Goal: Information Seeking & Learning: Learn about a topic

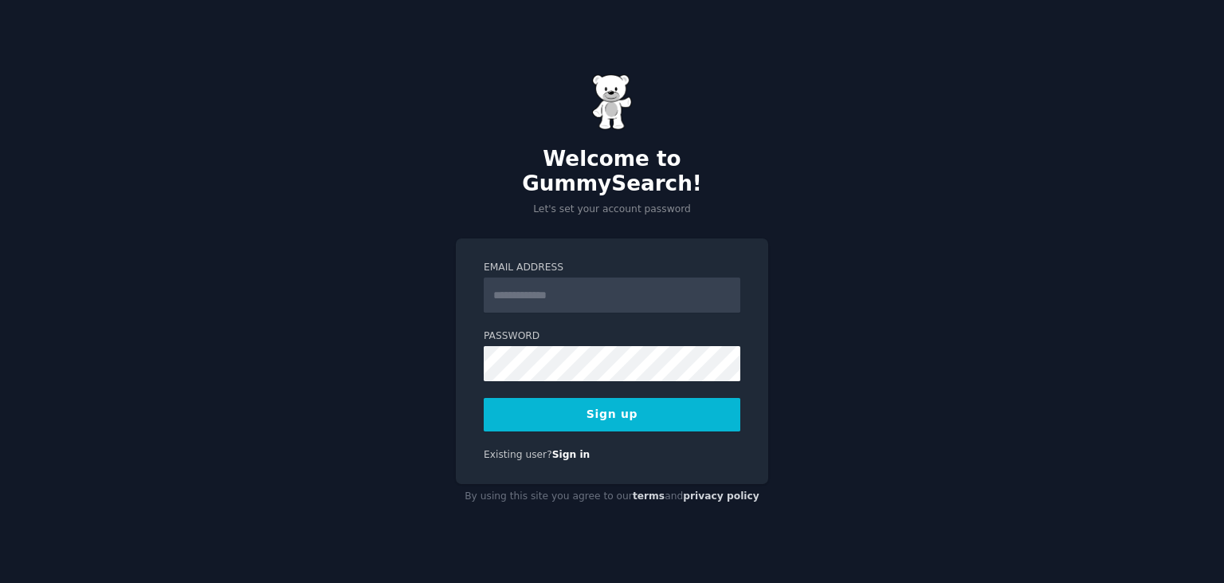
click at [602, 287] on input "Email Address" at bounding box center [612, 294] width 257 height 35
type input "**********"
click at [484, 398] on button "Sign up" at bounding box center [612, 414] width 257 height 33
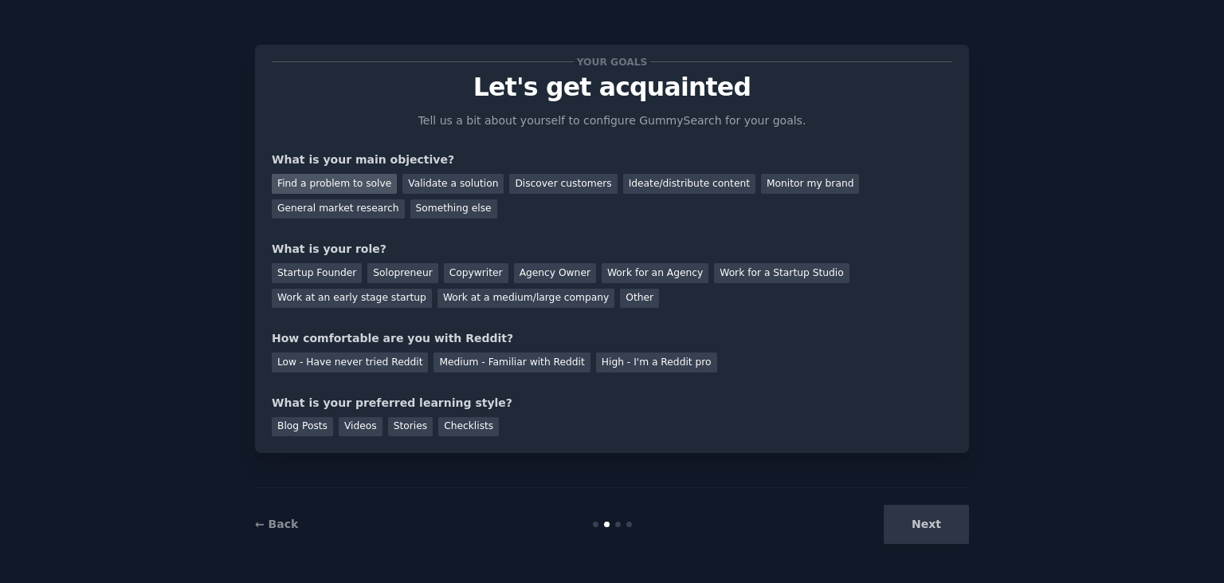
click at [309, 175] on div "Find a problem to solve" at bounding box center [334, 184] width 125 height 20
click at [411, 214] on div "Something else" at bounding box center [454, 209] width 87 height 20
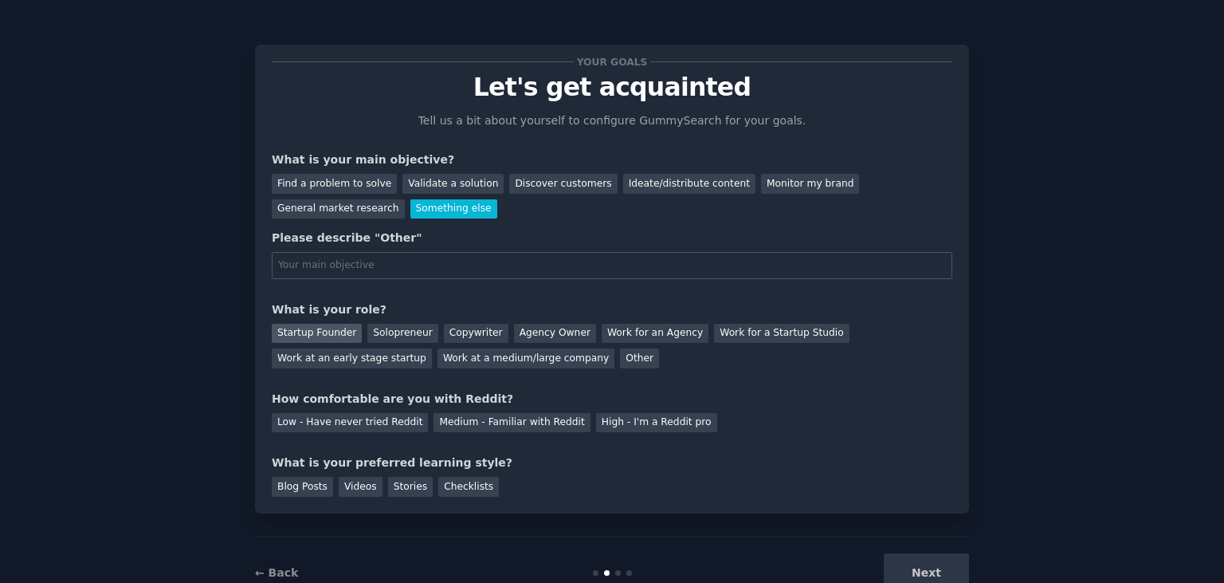
click at [336, 341] on div "Startup Founder" at bounding box center [317, 334] width 90 height 20
click at [438, 352] on div "Work at a medium/large company" at bounding box center [526, 358] width 177 height 20
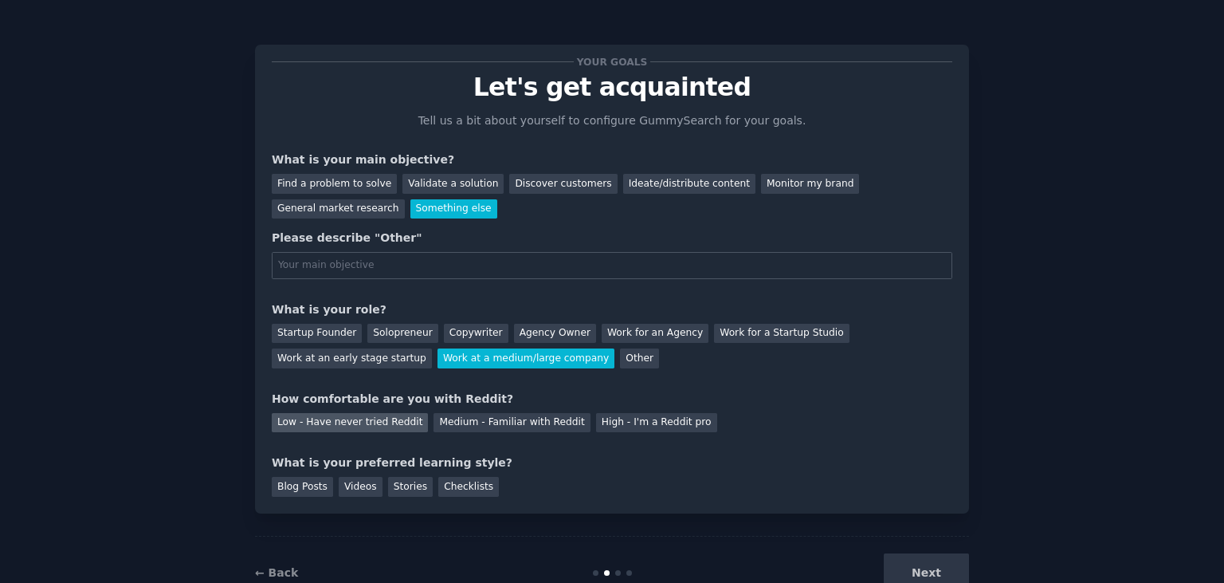
click at [320, 413] on div "Low - Have never tried Reddit" at bounding box center [350, 423] width 156 height 20
click at [301, 484] on div "Blog Posts" at bounding box center [302, 487] width 61 height 20
click at [450, 498] on div "Your goals Let's get acquainted Tell us a bit about yourself to configure Gummy…" at bounding box center [612, 279] width 714 height 469
click at [413, 495] on div "Stories" at bounding box center [410, 487] width 45 height 20
click at [368, 493] on div "Videos" at bounding box center [361, 487] width 44 height 20
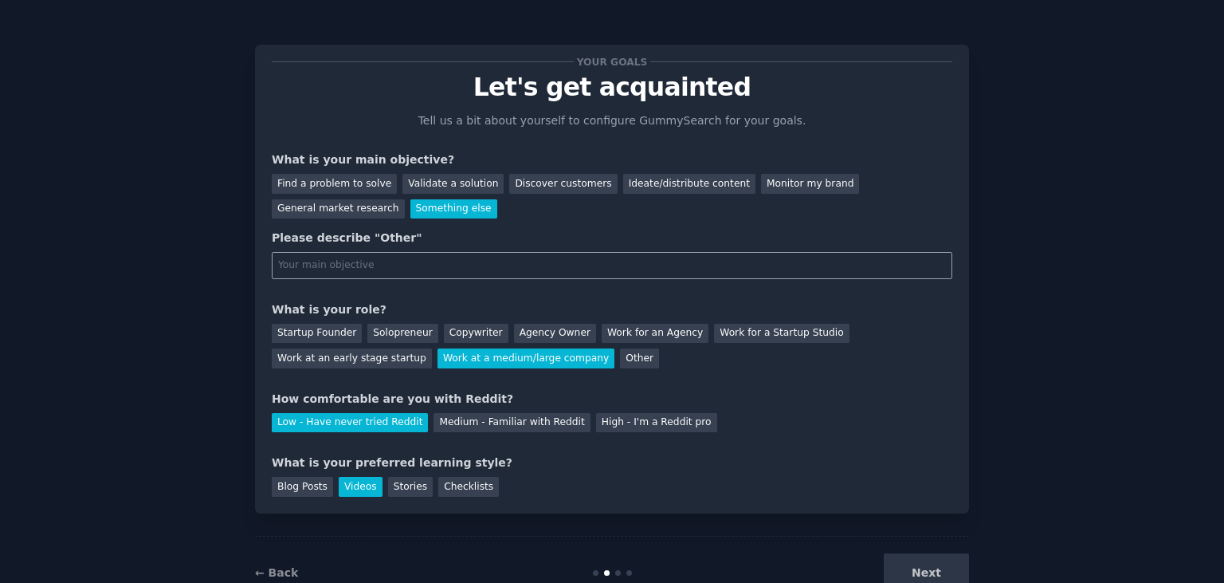
click at [485, 265] on input "text" at bounding box center [612, 265] width 681 height 27
click at [450, 179] on div "Validate a solution" at bounding box center [453, 184] width 101 height 20
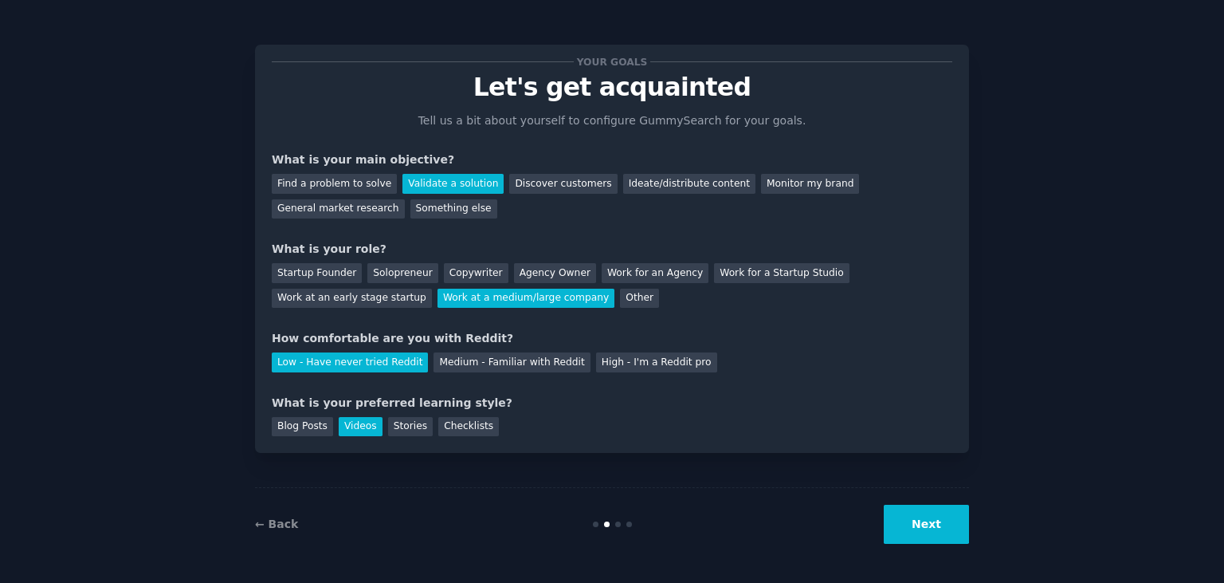
click at [936, 514] on button "Next" at bounding box center [926, 524] width 85 height 39
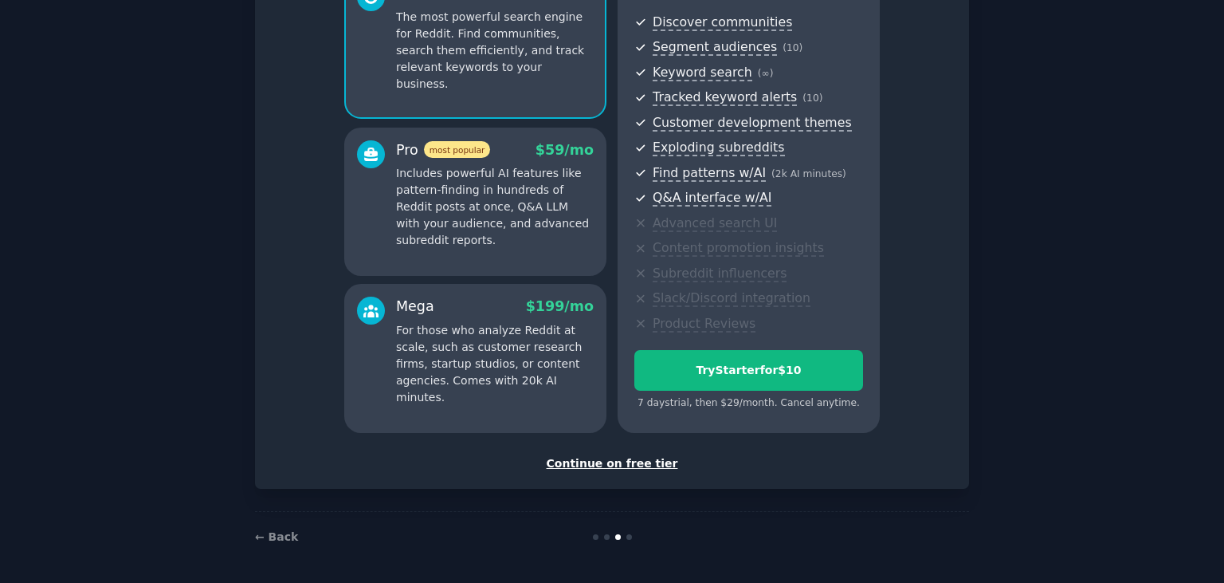
click at [657, 458] on div "Continue on free tier" at bounding box center [612, 463] width 681 height 17
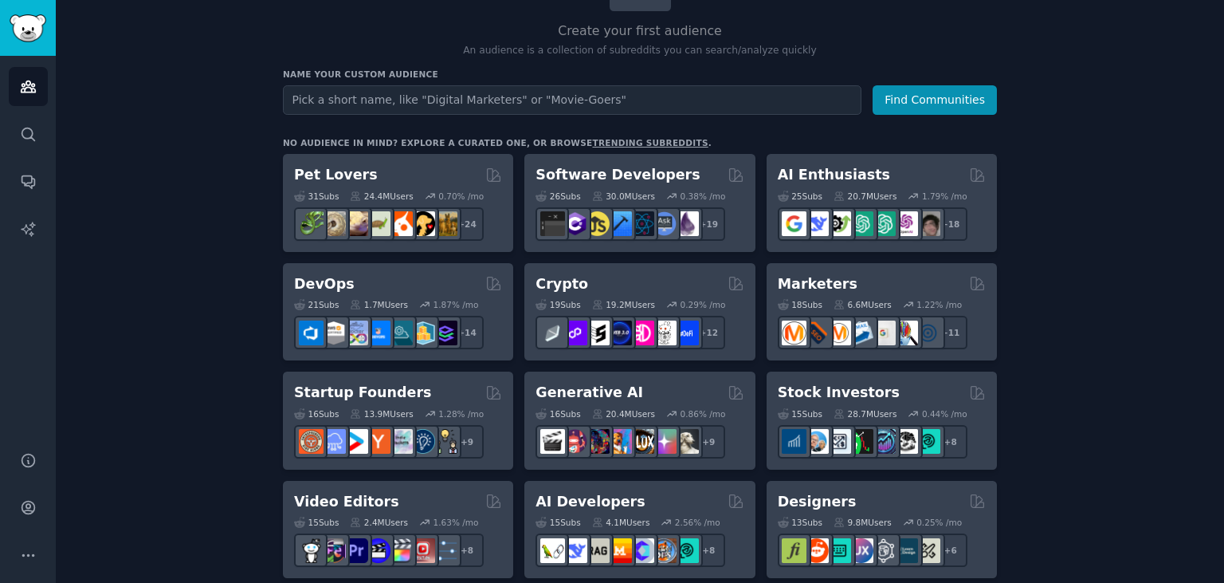
scroll to position [175, 0]
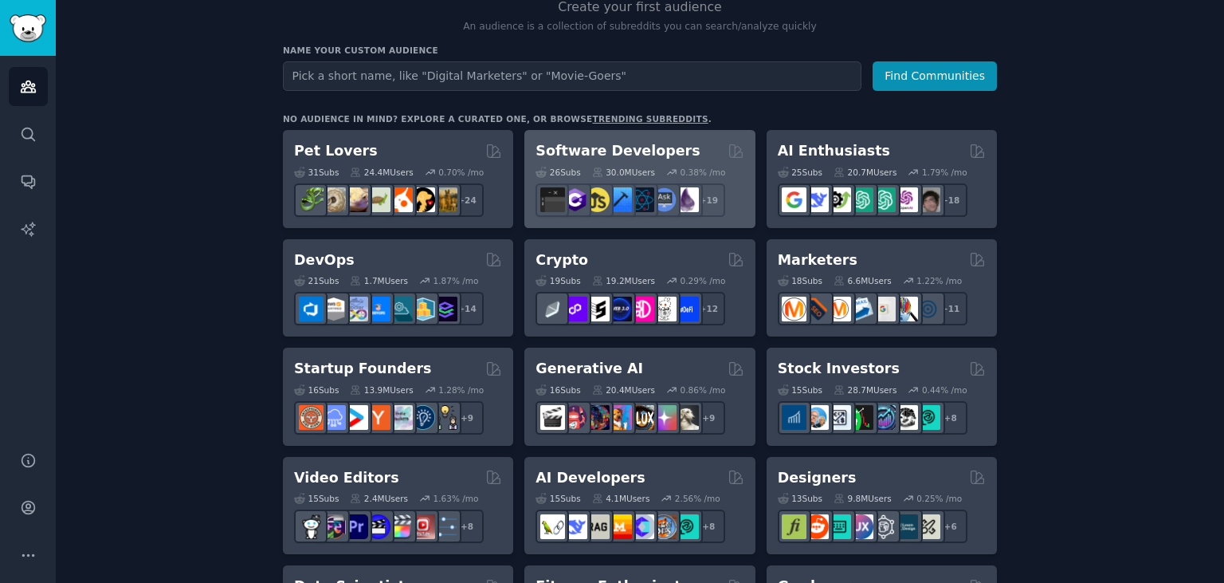
click at [655, 142] on h2 "Software Developers" at bounding box center [618, 151] width 164 height 20
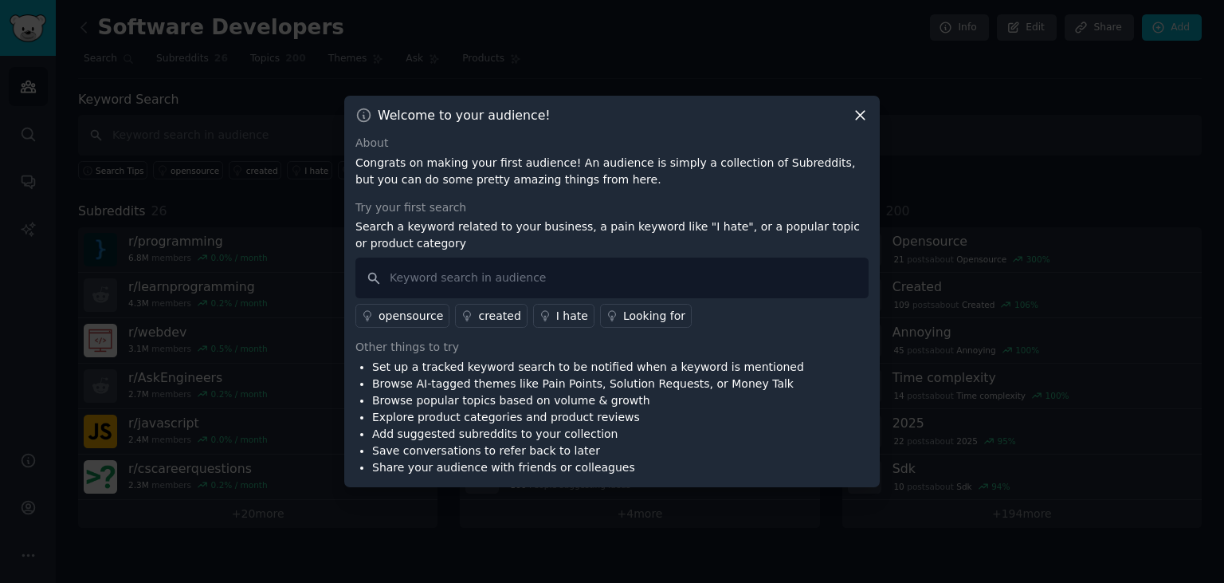
click at [858, 112] on icon at bounding box center [860, 115] width 17 height 17
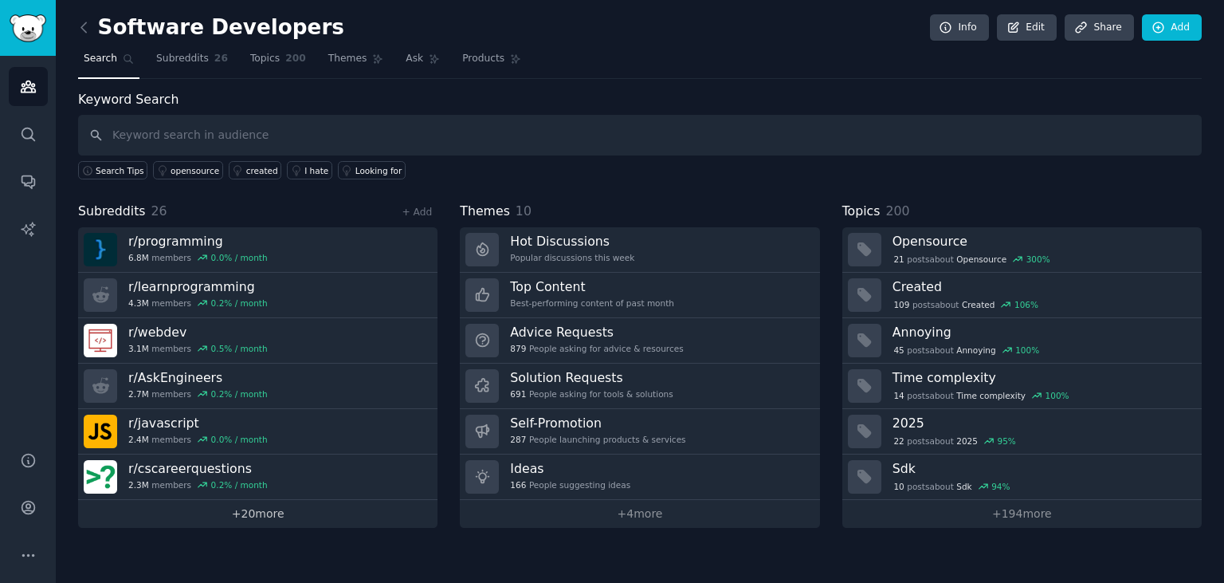
click at [365, 521] on link "+ 20 more" at bounding box center [258, 514] width 360 height 28
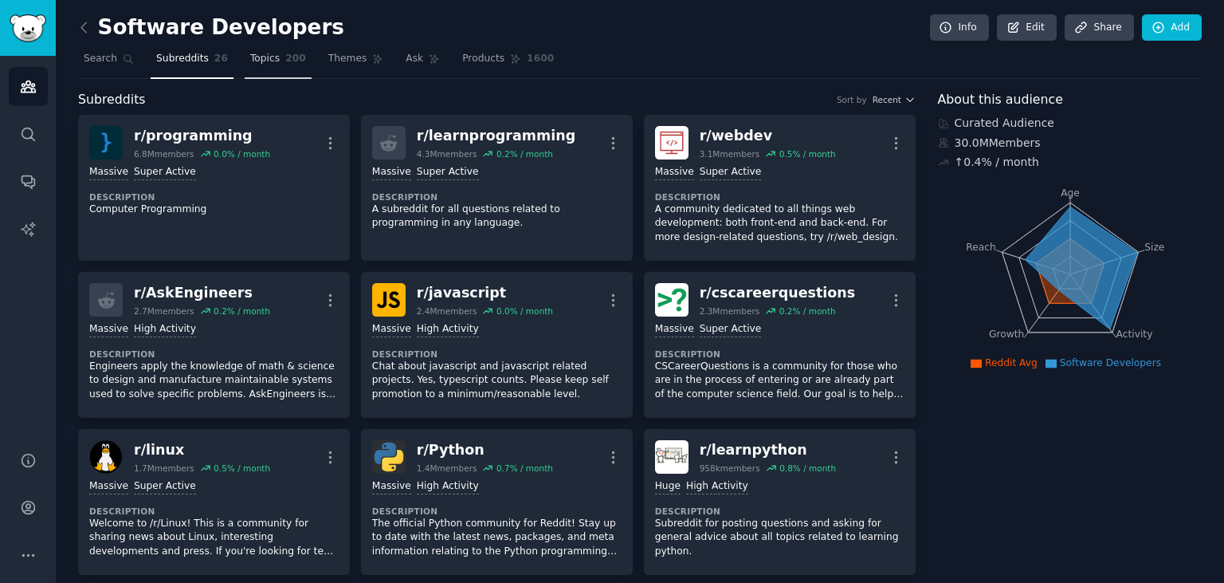
click at [252, 64] on span "Topics" at bounding box center [264, 59] width 29 height 14
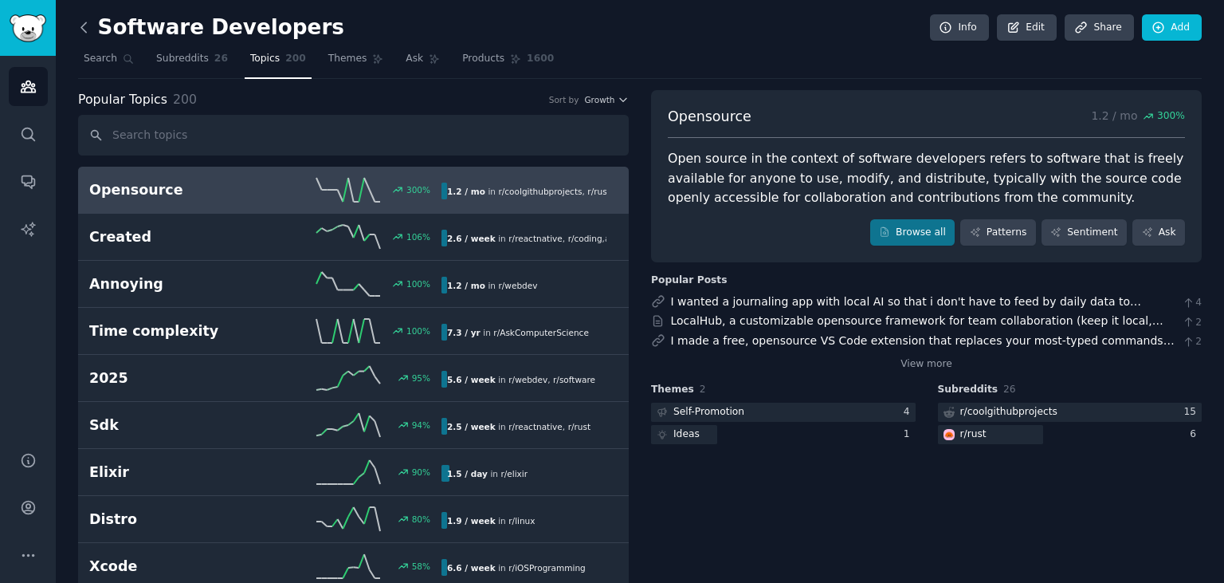
click at [84, 25] on icon at bounding box center [84, 27] width 17 height 17
click at [84, 21] on icon at bounding box center [84, 27] width 17 height 17
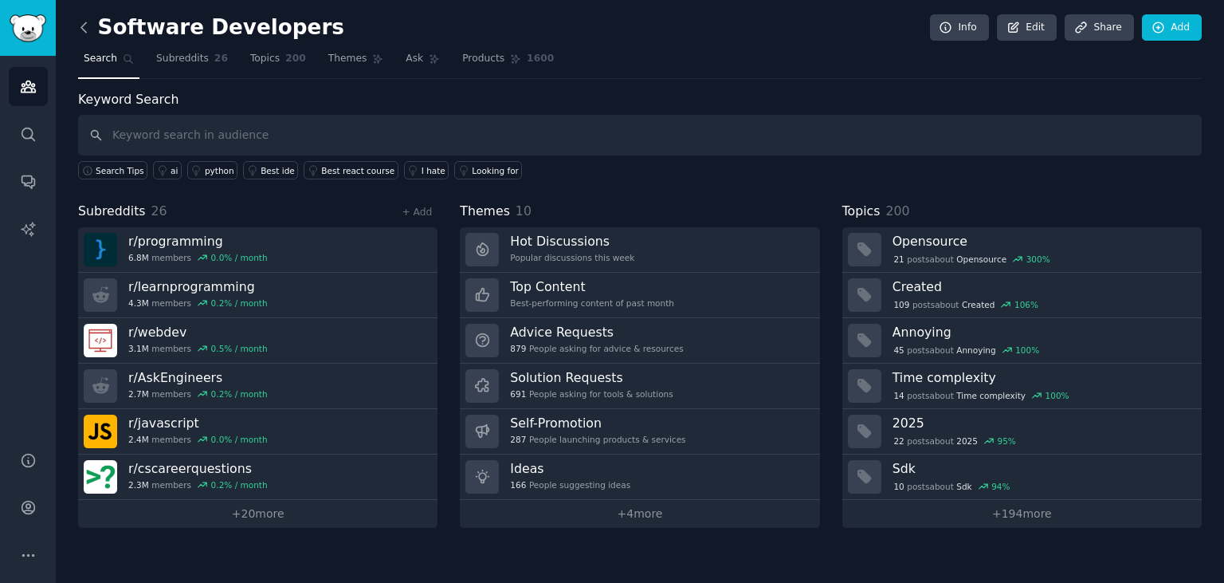
click at [81, 25] on icon at bounding box center [84, 27] width 17 height 17
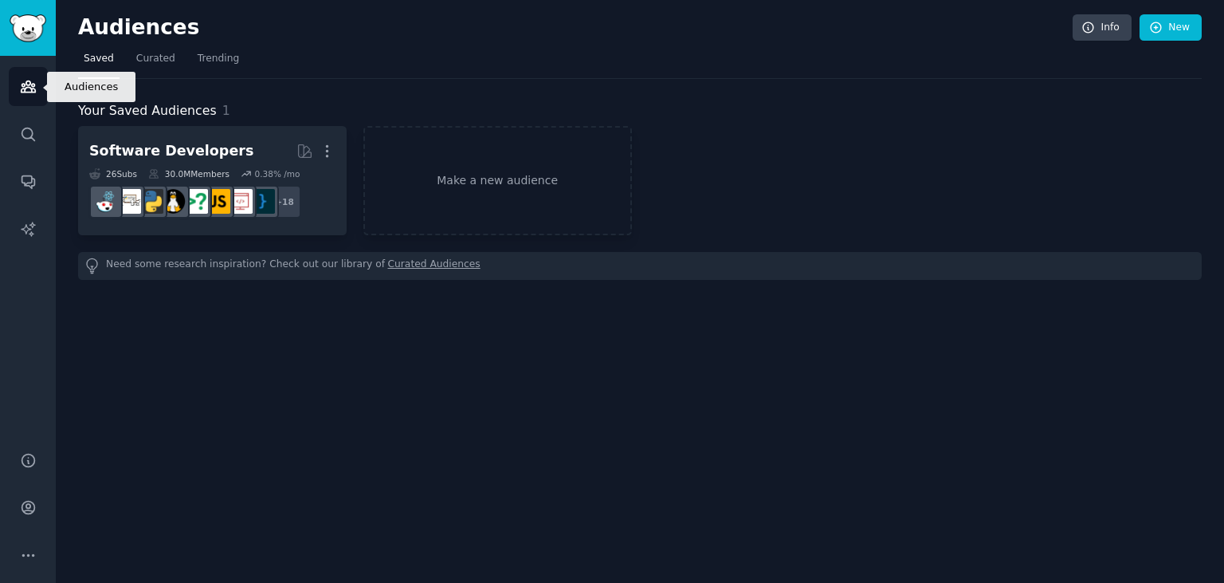
click at [34, 87] on icon "Sidebar" at bounding box center [28, 86] width 14 height 11
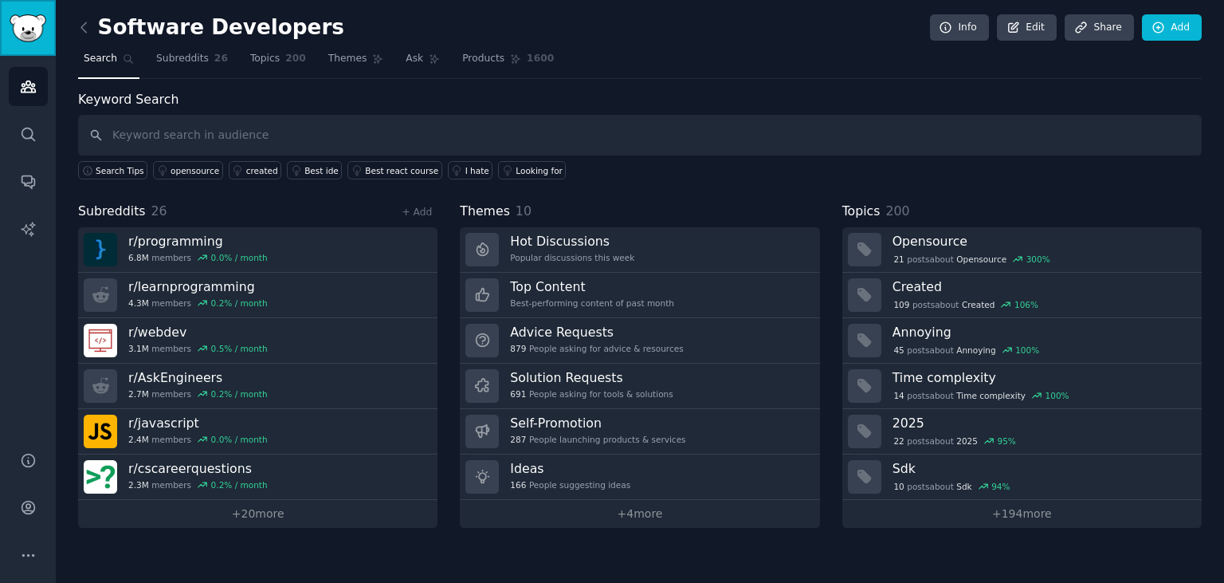
click at [39, 26] on img "Sidebar" at bounding box center [28, 28] width 37 height 28
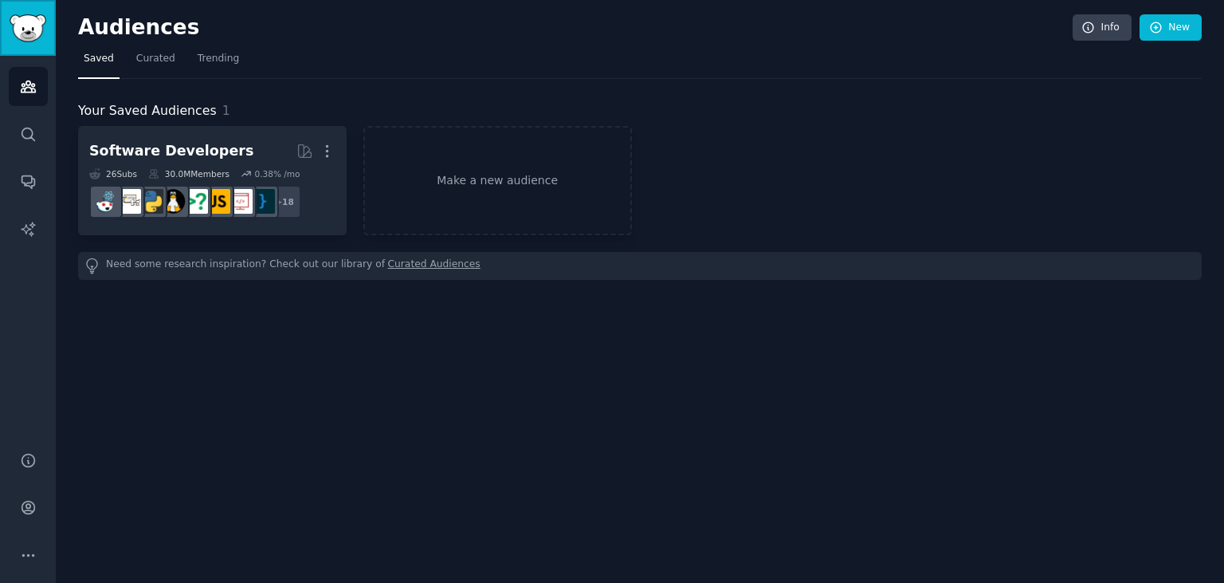
click at [39, 26] on img "Sidebar" at bounding box center [28, 28] width 37 height 28
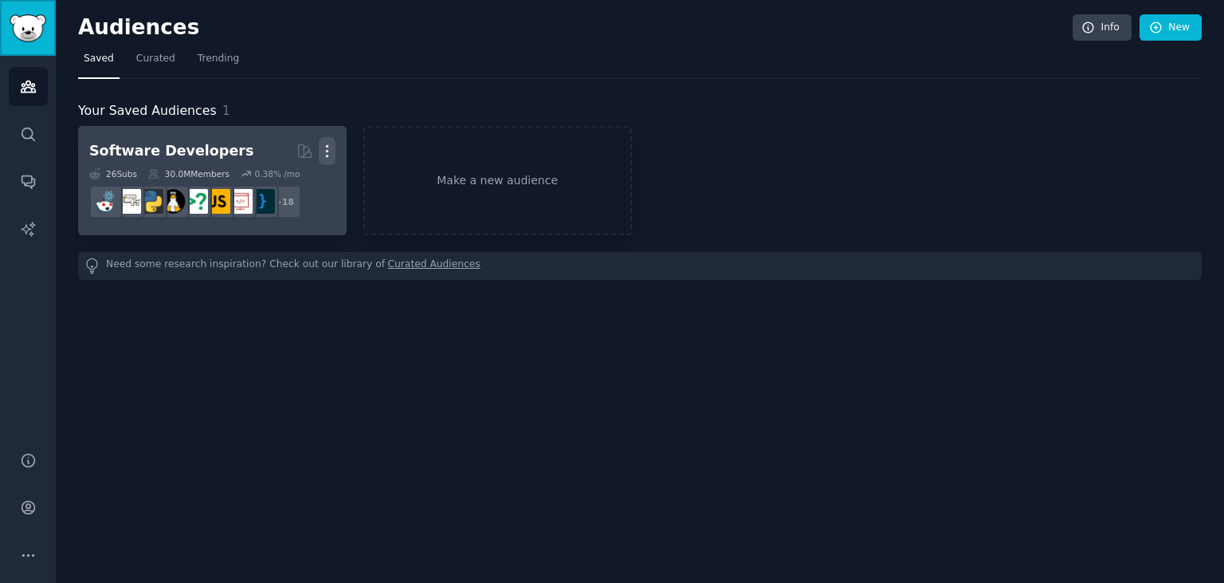
click at [331, 149] on icon "button" at bounding box center [327, 151] width 17 height 17
click at [287, 191] on p "Delete" at bounding box center [283, 184] width 37 height 17
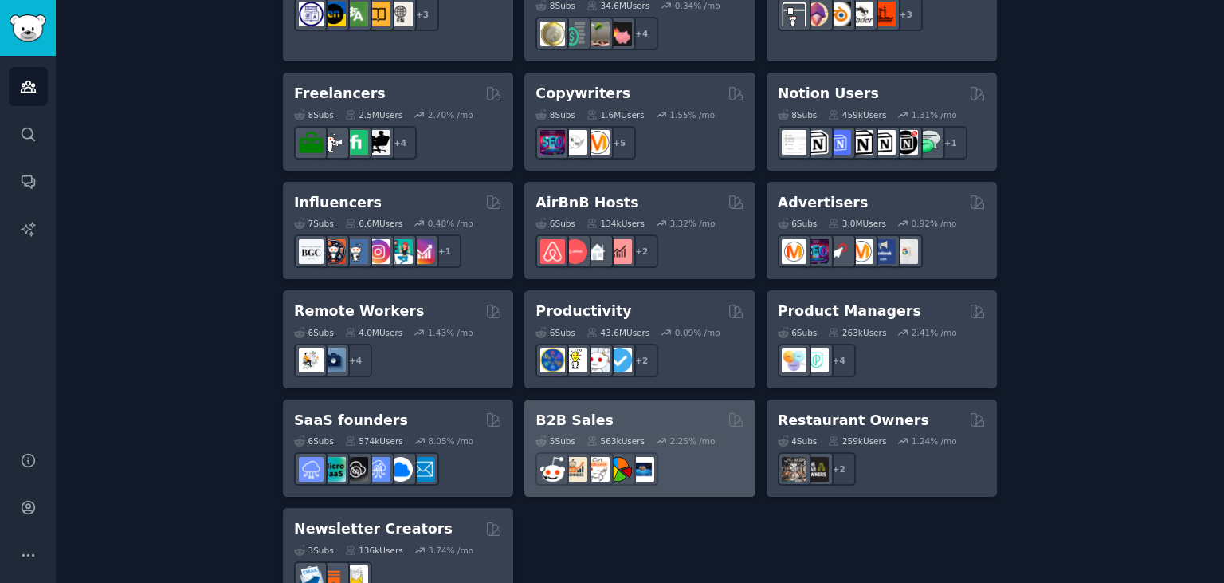
scroll to position [1254, 0]
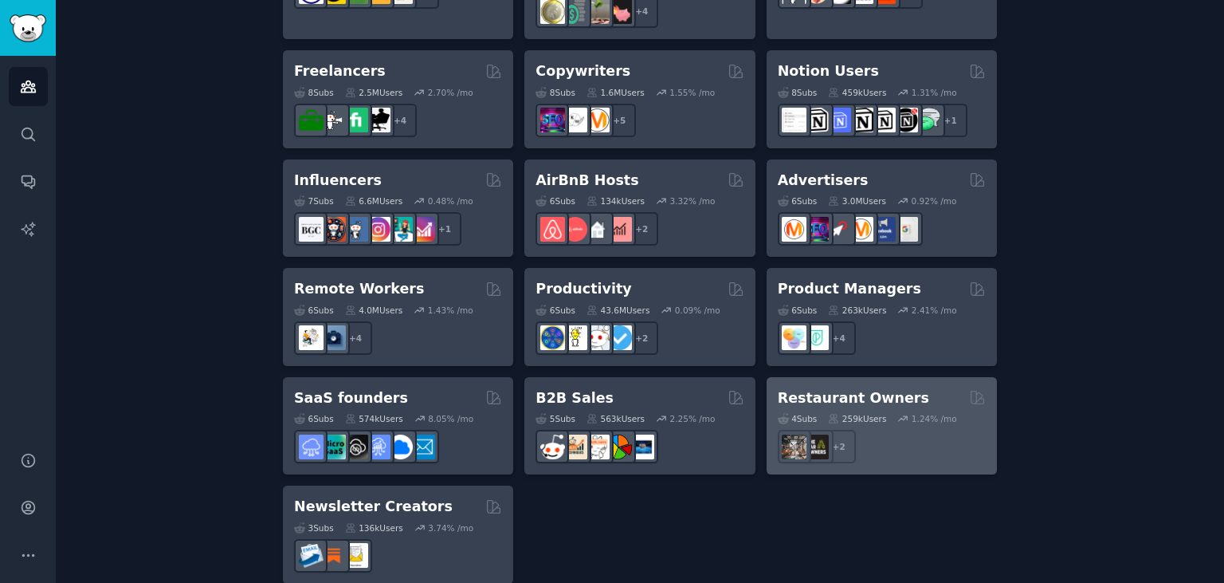
click at [925, 407] on div "4 Sub s 259k Users 1.24 % /mo r/BarOwners + 2" at bounding box center [882, 435] width 208 height 56
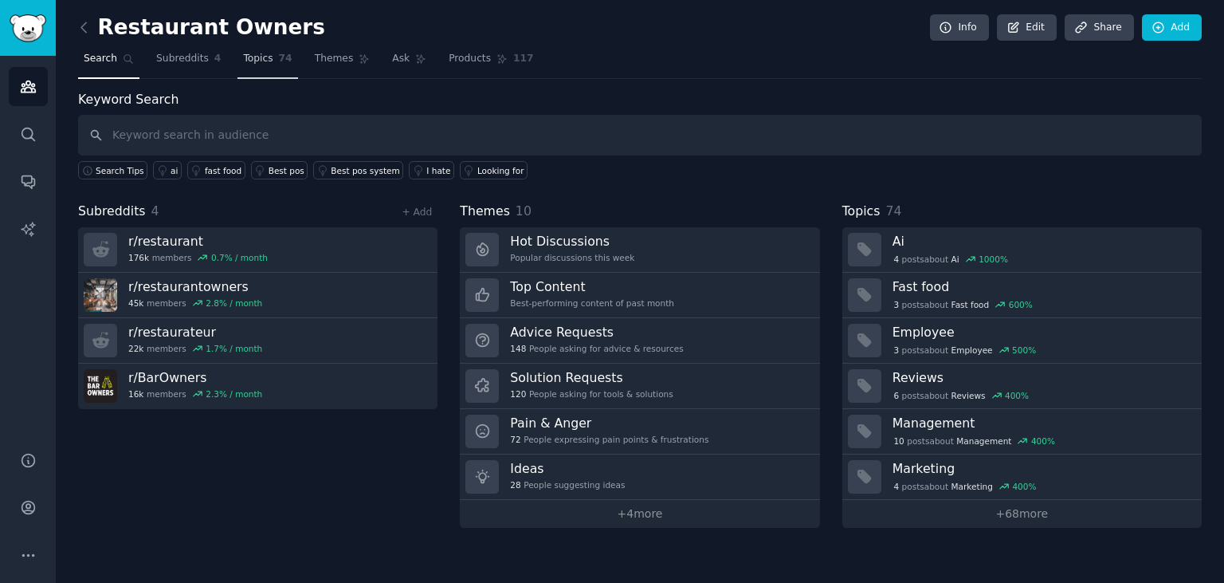
click at [257, 56] on span "Topics" at bounding box center [257, 59] width 29 height 14
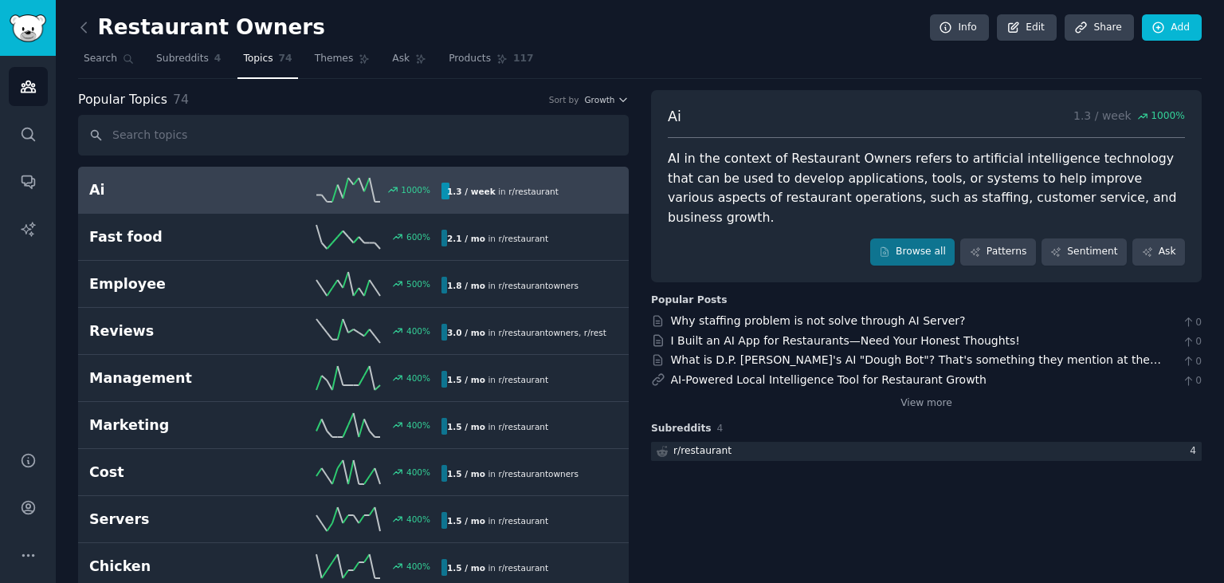
click at [219, 182] on h2 "Ai" at bounding box center [177, 190] width 176 height 20
click at [269, 195] on div "1000 %" at bounding box center [353, 190] width 176 height 24
click at [935, 396] on link "View more" at bounding box center [927, 403] width 52 height 14
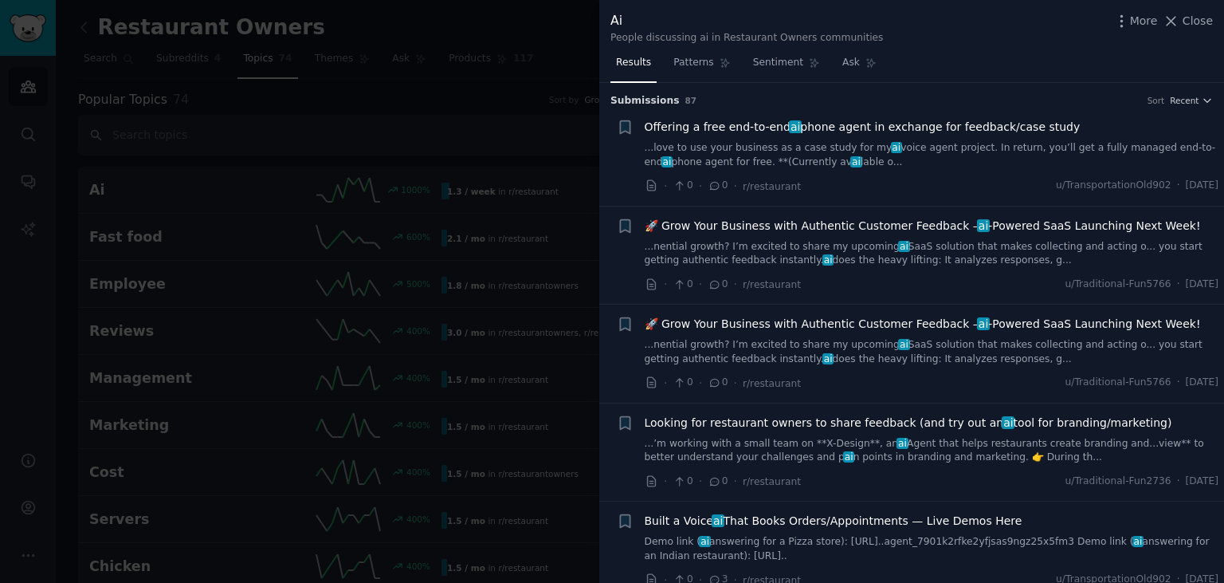
click at [560, 16] on div at bounding box center [612, 291] width 1224 height 583
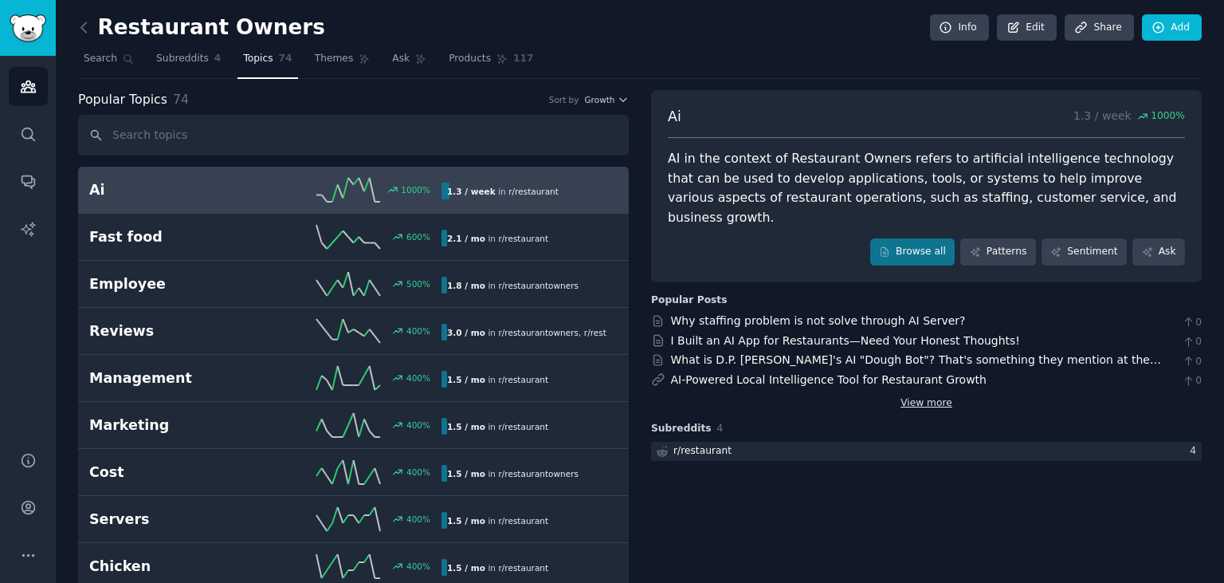
click at [920, 396] on link "View more" at bounding box center [927, 403] width 52 height 14
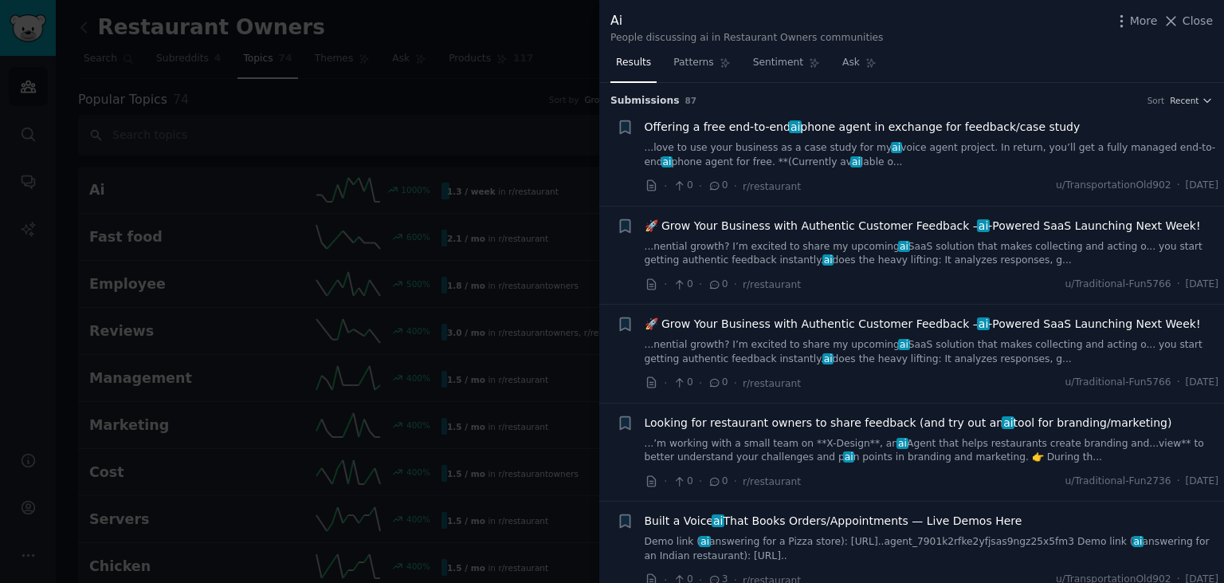
click at [1207, 100] on icon "button" at bounding box center [1207, 100] width 11 height 11
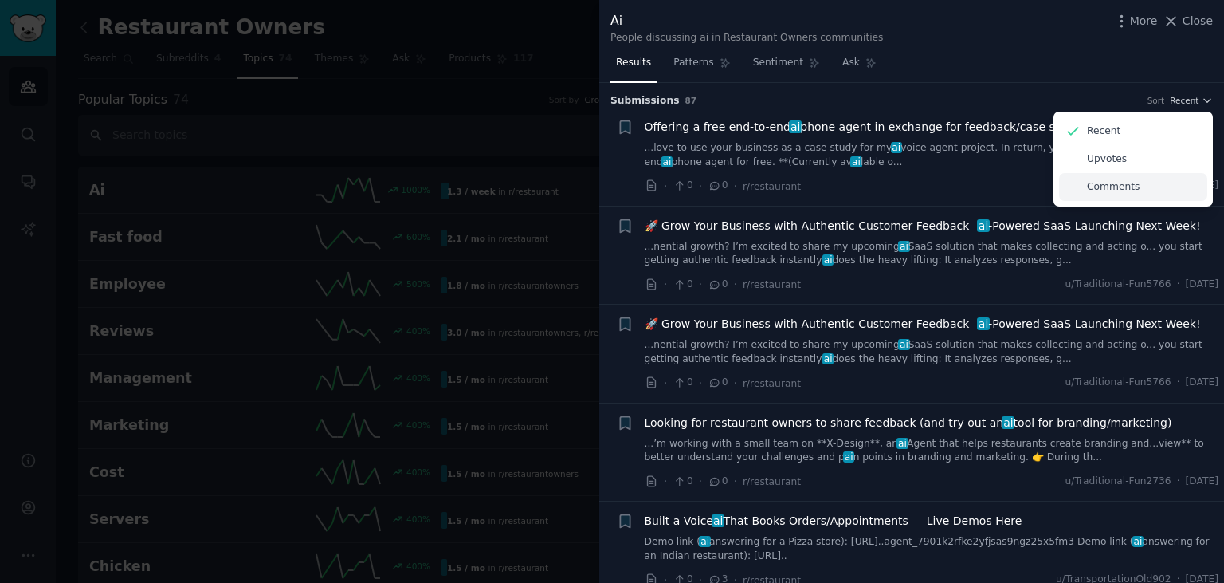
click at [1084, 187] on div "Comments" at bounding box center [1133, 187] width 148 height 28
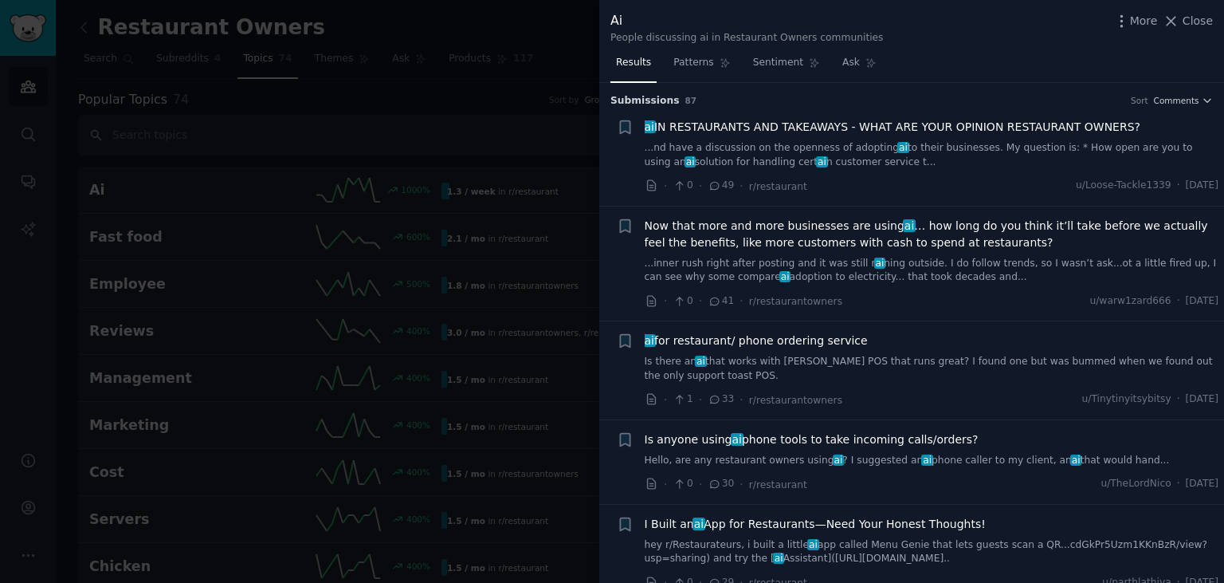
click at [1194, 108] on li "+ ai IN RESTAURANTS AND TAKEAWAYS - WHAT ARE YOUR OPINION RESTAURANT OWNERS? ..…" at bounding box center [911, 157] width 625 height 98
click at [1195, 97] on span "Comments" at bounding box center [1176, 100] width 45 height 11
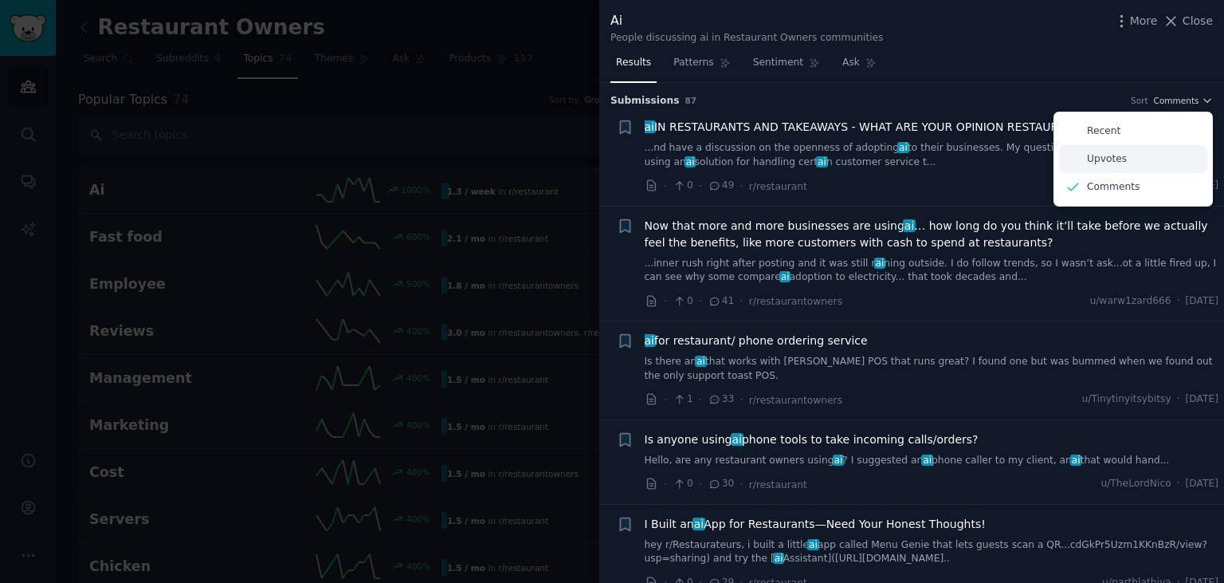
click at [1106, 153] on p "Upvotes" at bounding box center [1107, 159] width 40 height 14
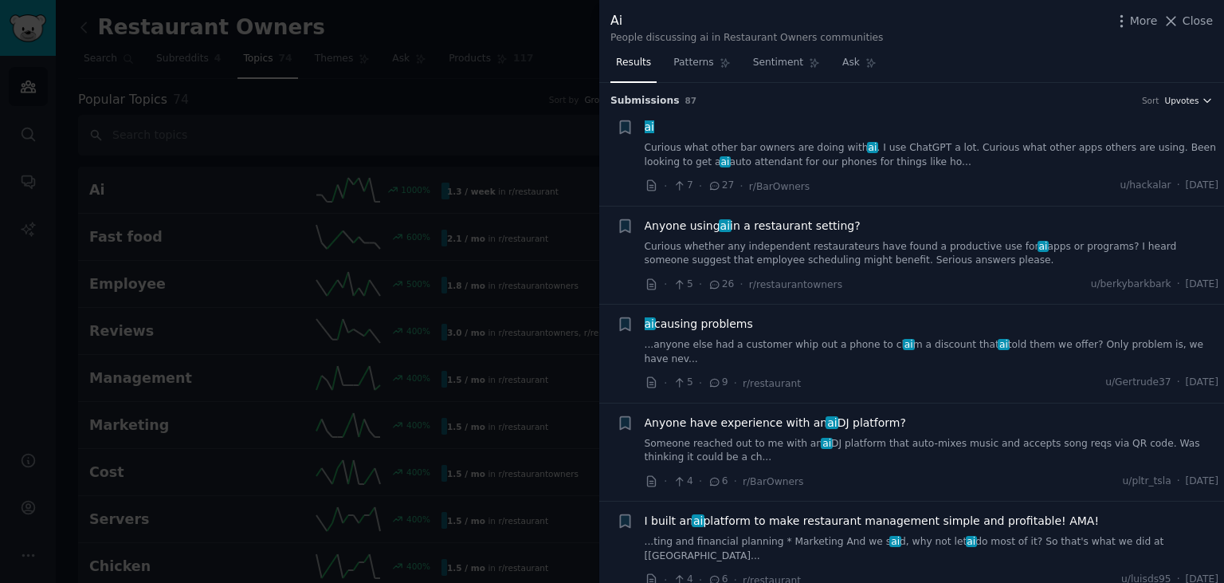
click at [1195, 101] on span "Upvotes" at bounding box center [1182, 100] width 34 height 11
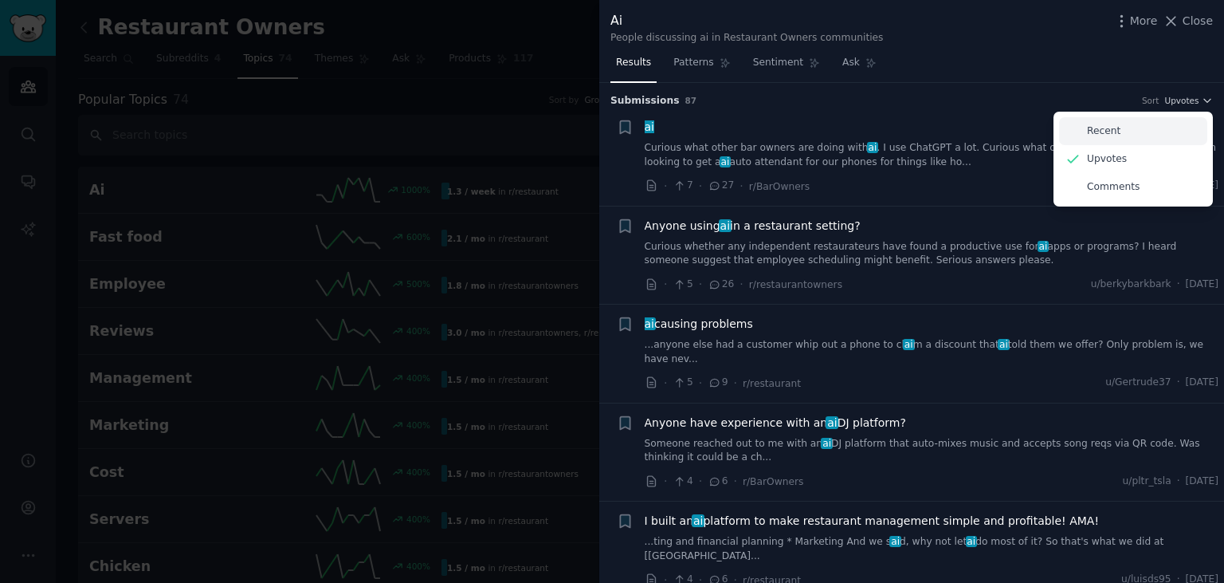
click at [1156, 129] on div "Recent" at bounding box center [1133, 131] width 148 height 28
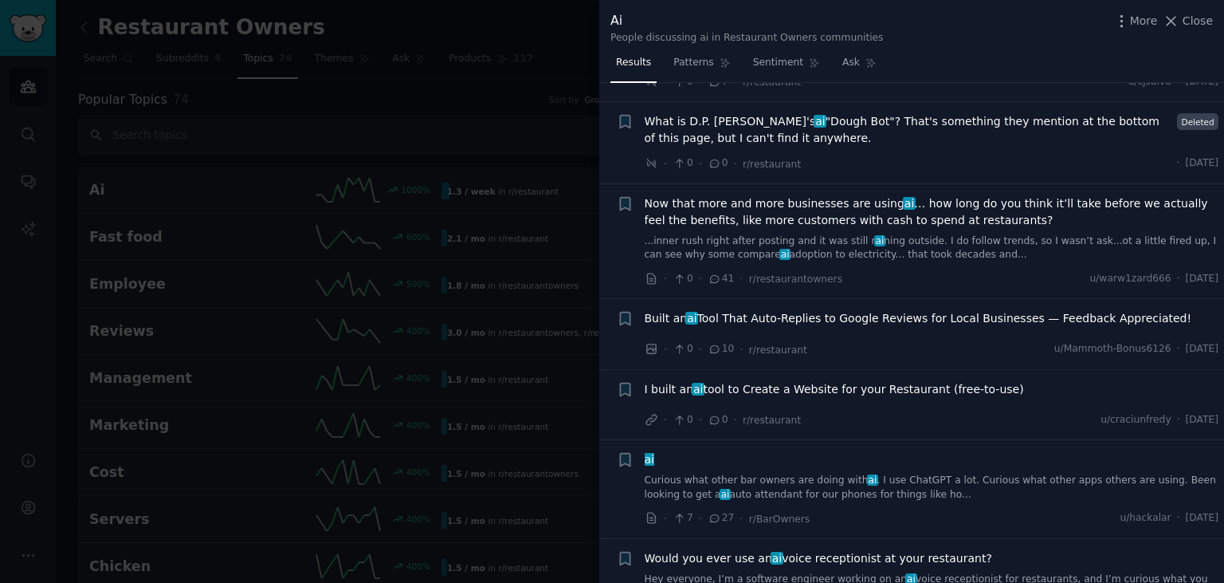
scroll to position [1320, 0]
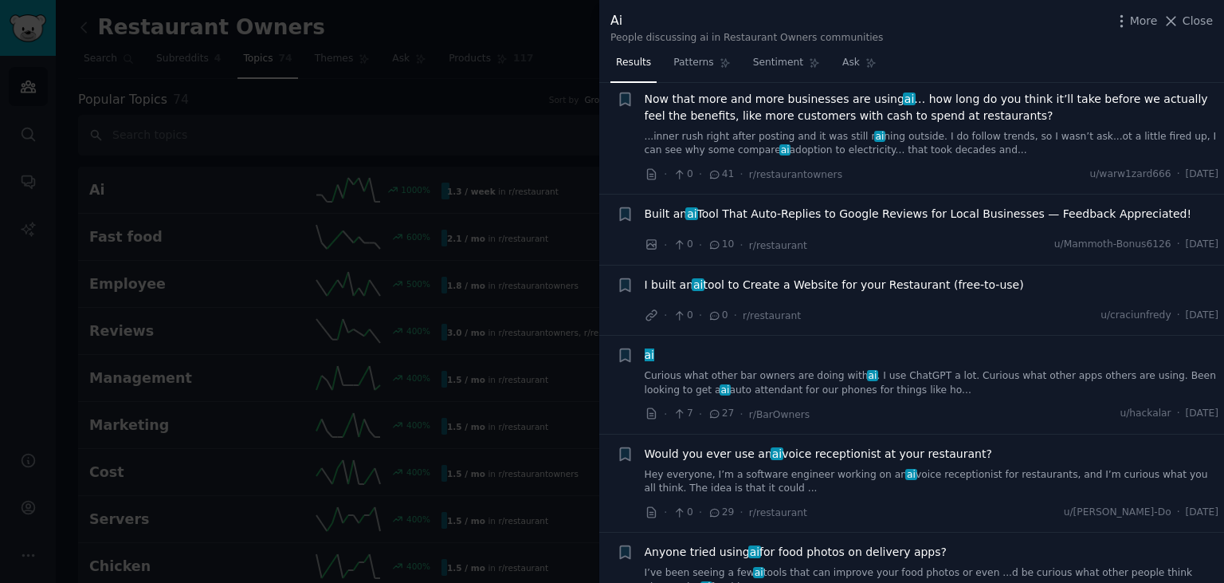
drag, startPoint x: 966, startPoint y: 419, endPoint x: 648, endPoint y: 416, distance: 318.1
click at [648, 446] on div "Would you ever use an ai voice receptionist at your restaurant?" at bounding box center [932, 454] width 575 height 17
copy span "Would you ever use an ai voice receptionist at your restaurant?"
click at [972, 446] on div "Would you ever use an ai voice receptionist at your restaurant?" at bounding box center [932, 454] width 575 height 17
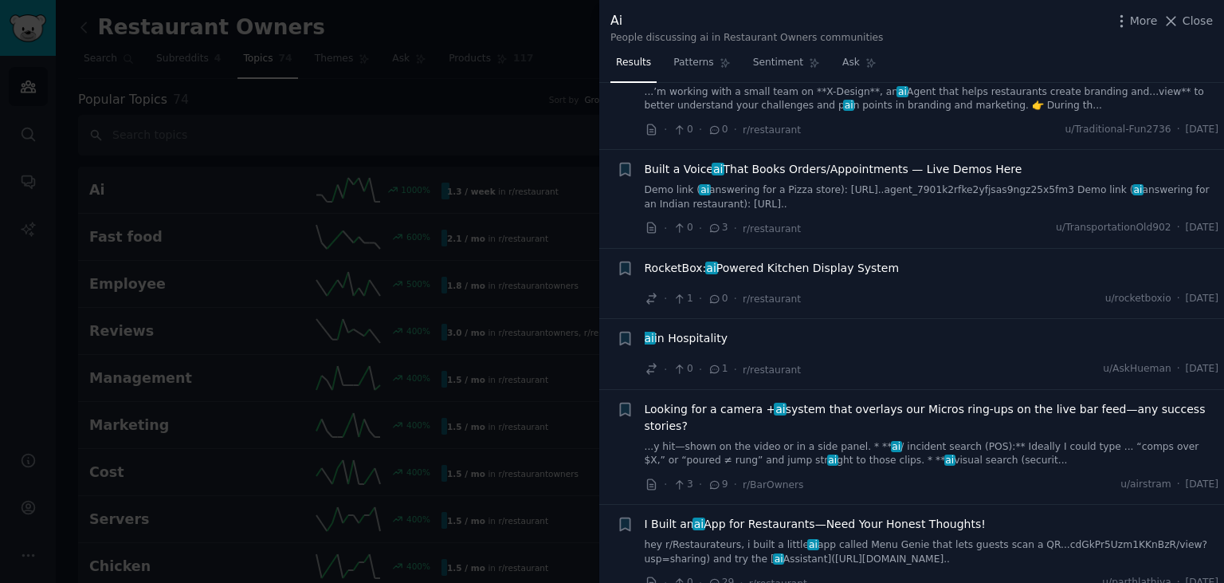
scroll to position [0, 0]
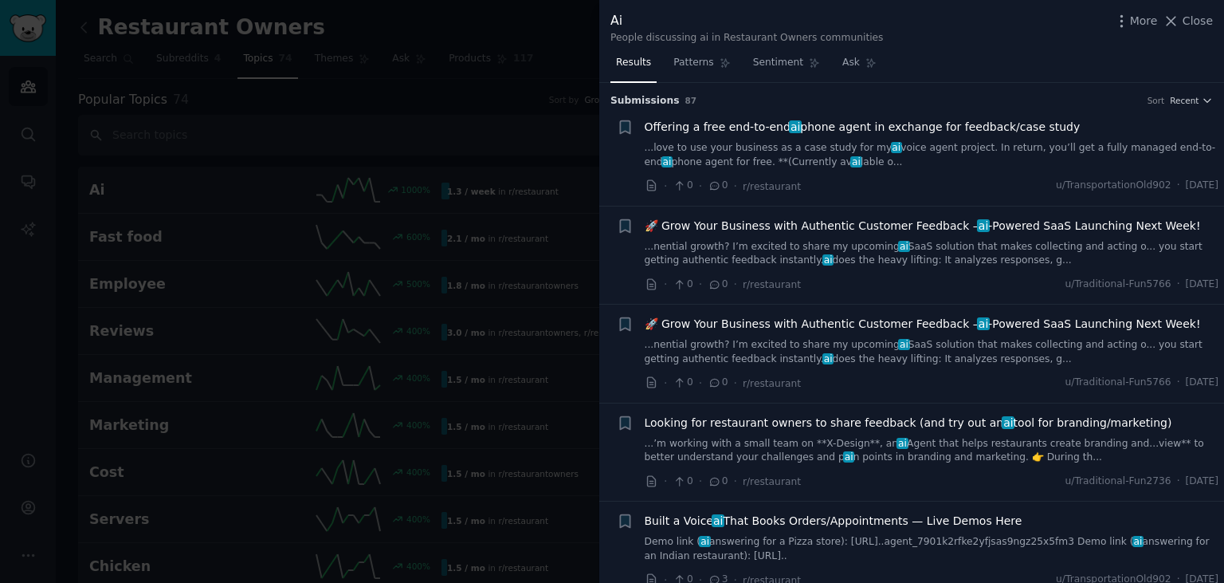
click at [548, 42] on div at bounding box center [612, 291] width 1224 height 583
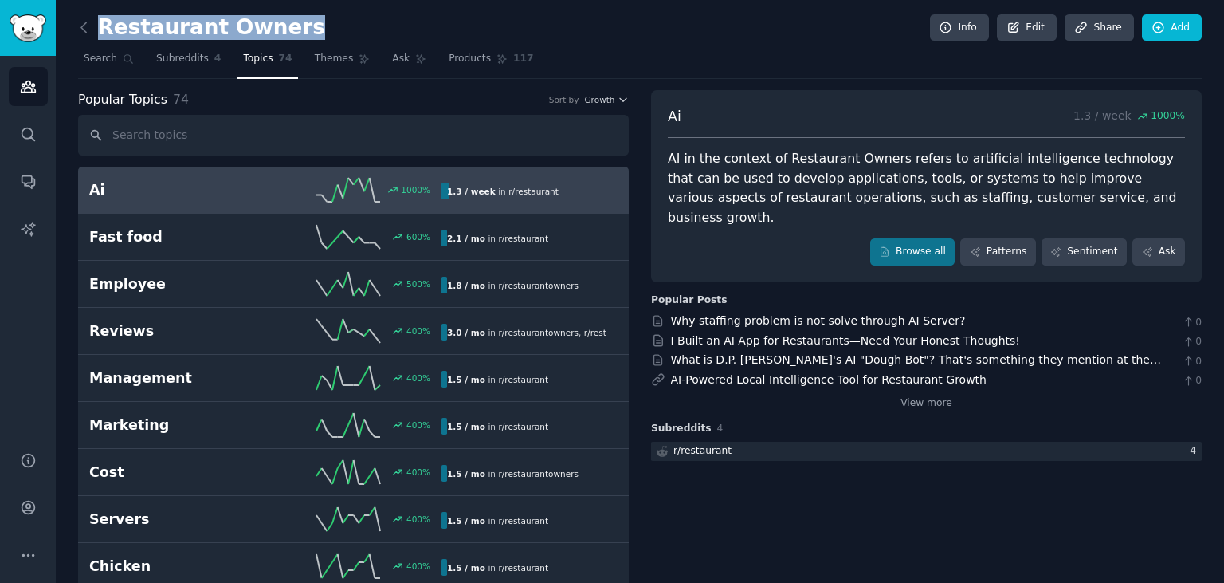
drag, startPoint x: 291, startPoint y: 29, endPoint x: 97, endPoint y: 22, distance: 193.9
click at [97, 22] on div "Restaurant Owners Info Edit Share Add" at bounding box center [640, 30] width 1124 height 33
copy h2 "Restaurant Owners"
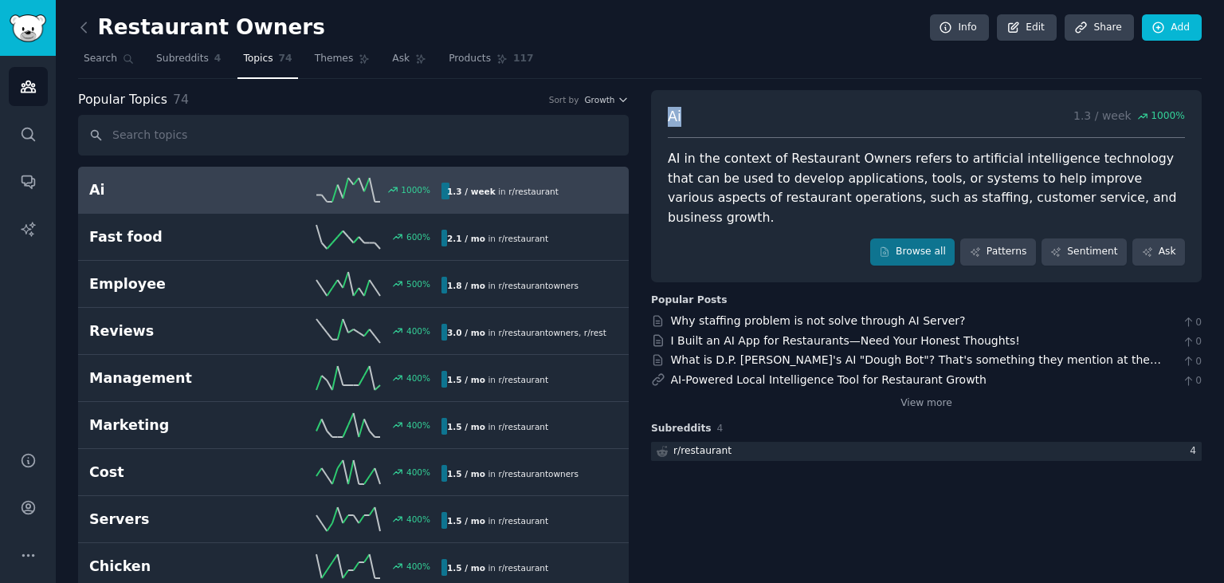
drag, startPoint x: 687, startPoint y: 117, endPoint x: 658, endPoint y: 111, distance: 30.2
click at [658, 111] on div "Ai 1.3 / week 1000 % AI in the context of Restaurant Owners refers to artificia…" at bounding box center [926, 186] width 551 height 192
copy span "Ai"
click at [910, 396] on link "View more" at bounding box center [927, 403] width 52 height 14
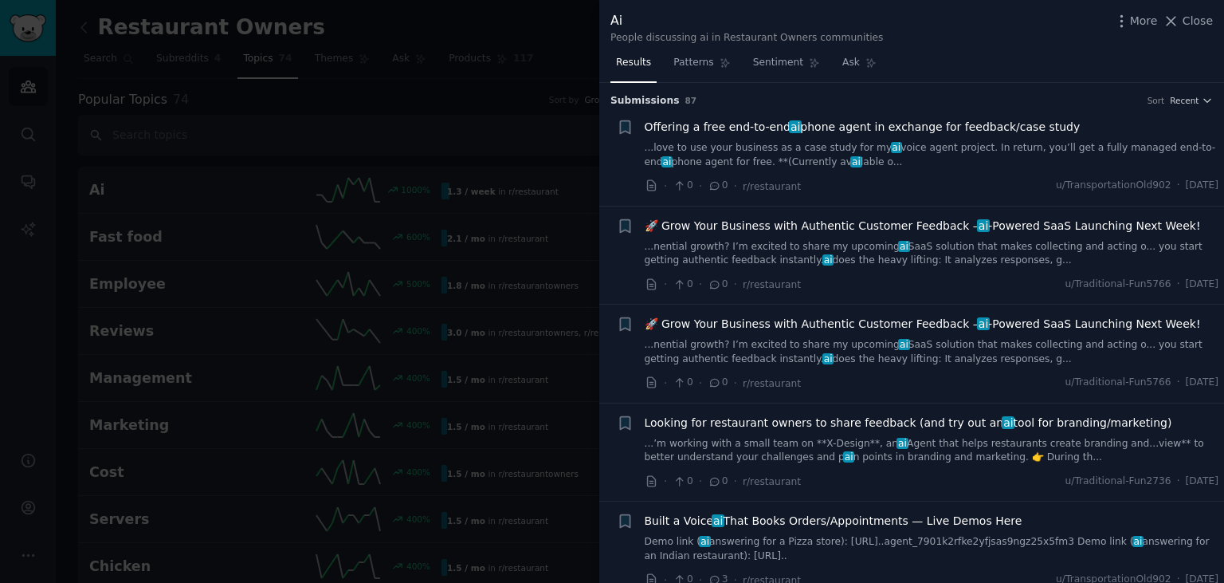
drag, startPoint x: 1040, startPoint y: 127, endPoint x: 638, endPoint y: 120, distance: 402.6
click at [638, 120] on div "+ Offering a free end-to-end ai phone agent in exchange for feedback/case study…" at bounding box center [918, 157] width 603 height 76
copy div "+ Offering a free end-to-end ai phone agent in exchange for feedback/case study"
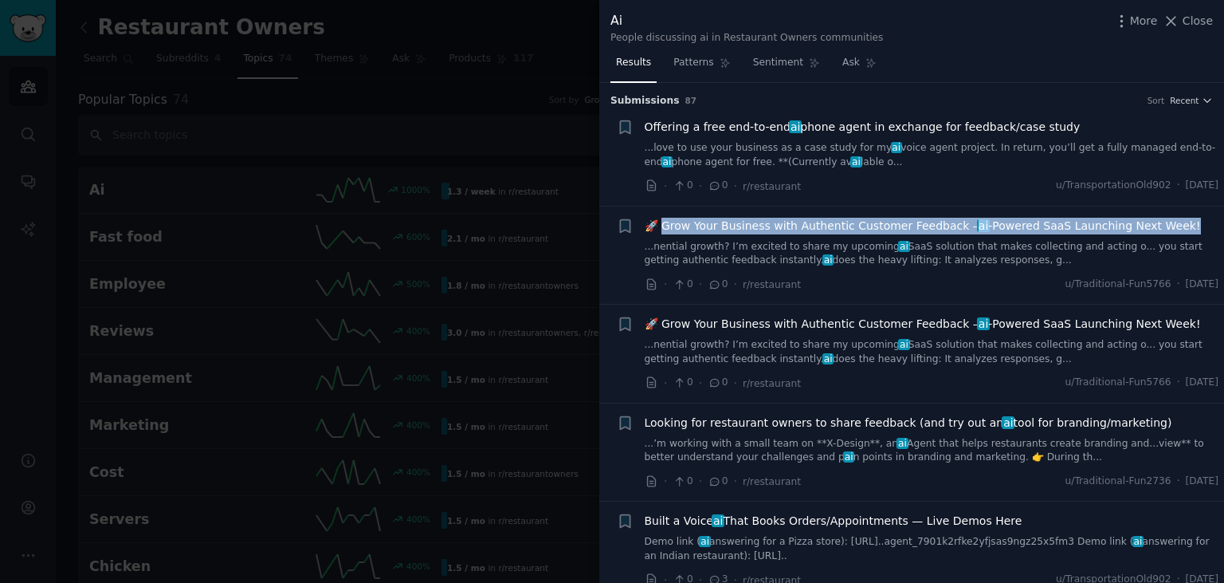
drag, startPoint x: 1142, startPoint y: 222, endPoint x: 663, endPoint y: 213, distance: 478.4
click at [663, 213] on li "+ 🚀 Grow Your Business with Authentic Customer Feedback – ai -Powered SaaS Laun…" at bounding box center [911, 255] width 625 height 98
copy span "row Your Business with Authentic Customer Feedback – ai -Powered SaaS Launching…"
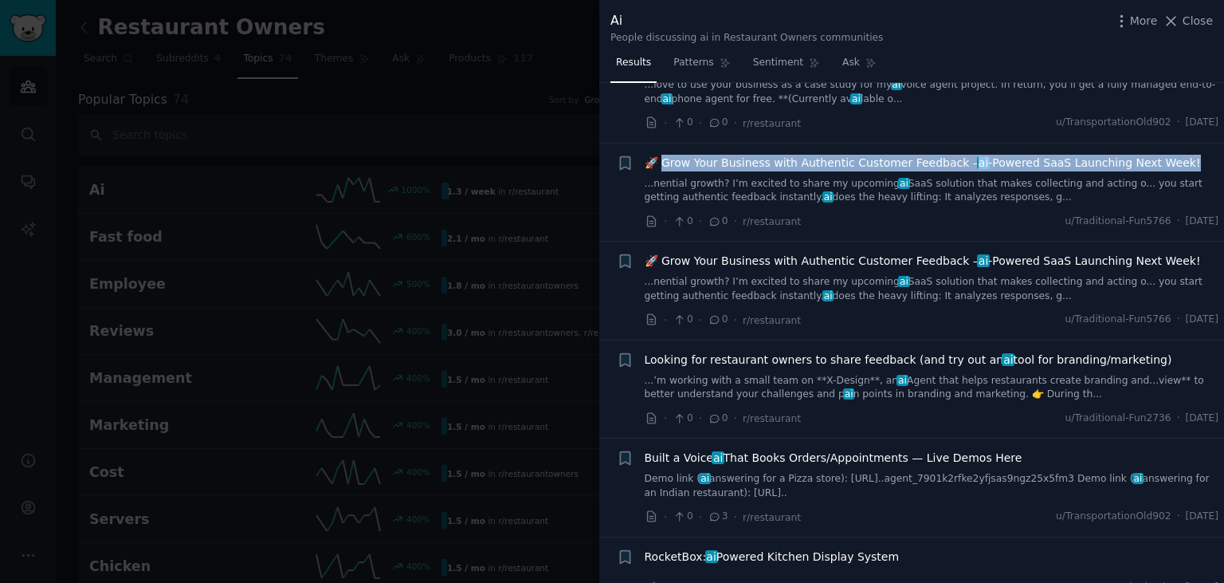
scroll to position [88, 0]
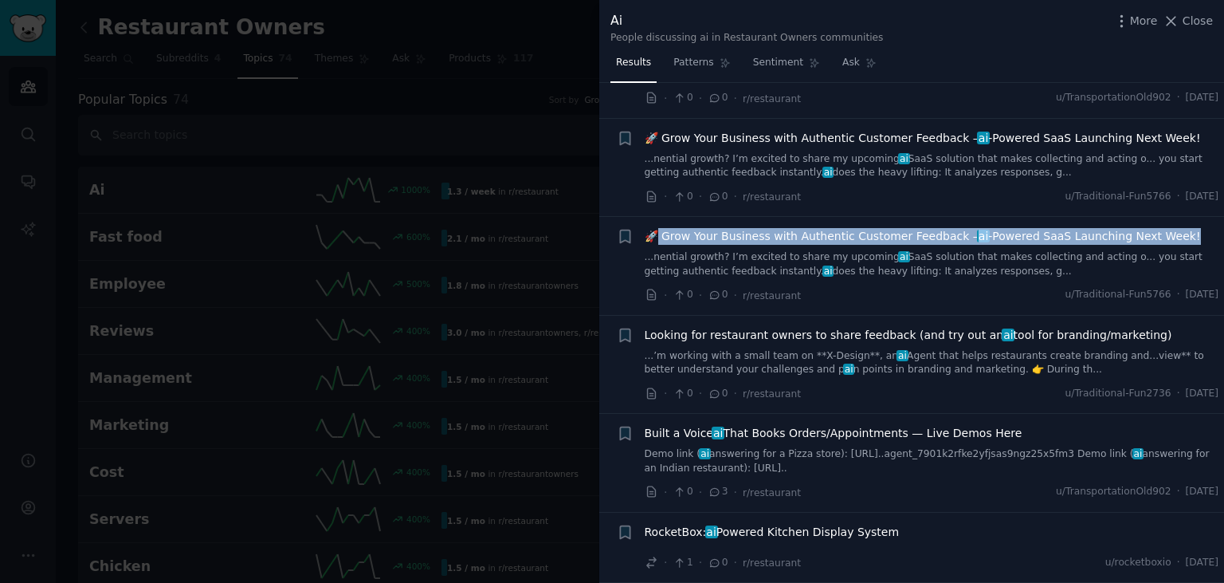
drag, startPoint x: 1164, startPoint y: 241, endPoint x: 658, endPoint y: 232, distance: 505.5
click at [658, 232] on div "🚀 Grow Your Business with Authentic Customer Feedback – ai -Powered SaaS Launch…" at bounding box center [932, 236] width 575 height 17
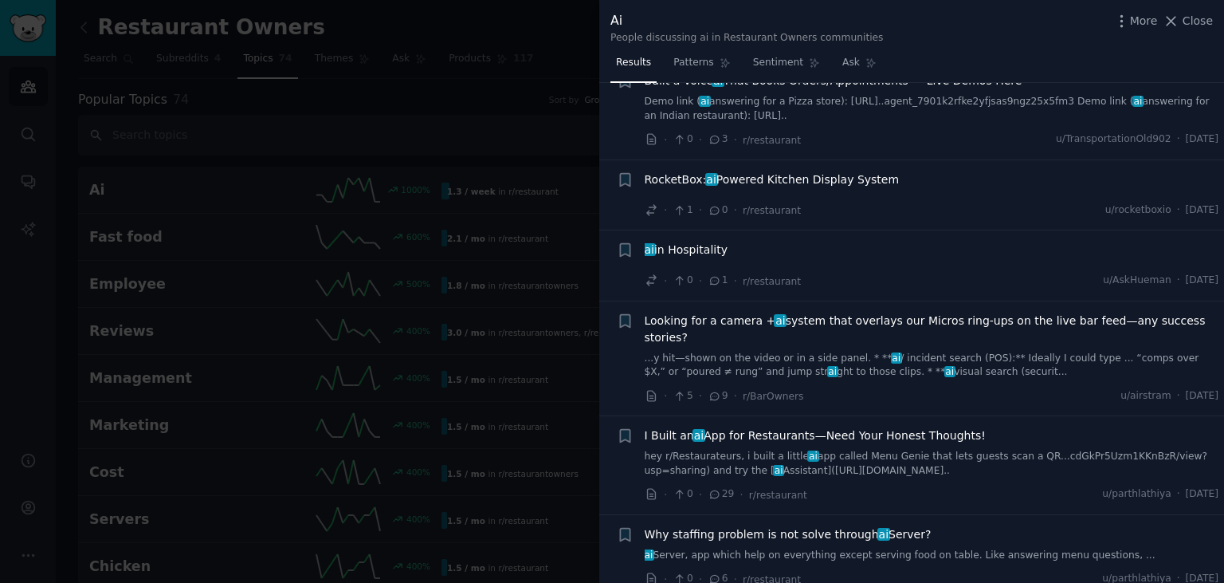
scroll to position [0, 0]
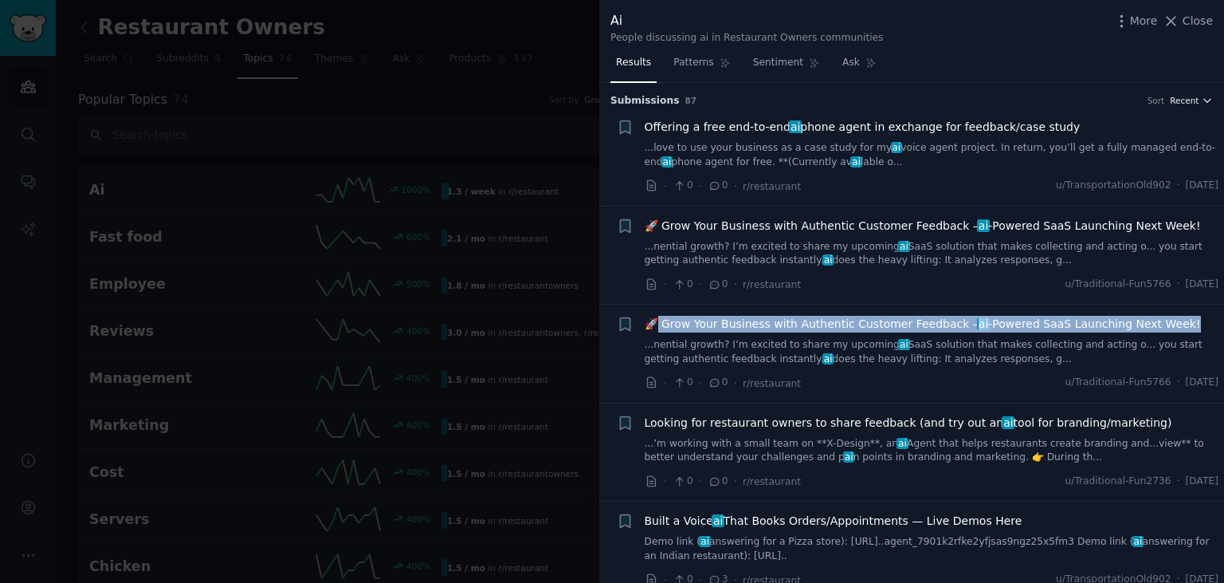
click at [1204, 100] on icon "button" at bounding box center [1207, 101] width 6 height 3
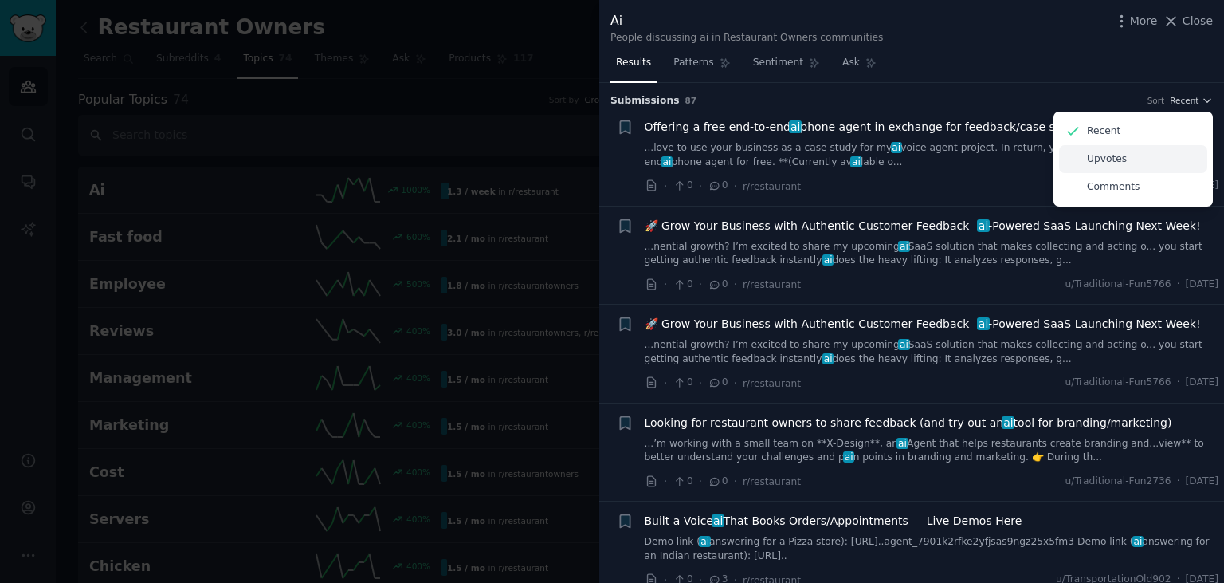
click at [1132, 153] on div "Upvotes" at bounding box center [1133, 159] width 148 height 28
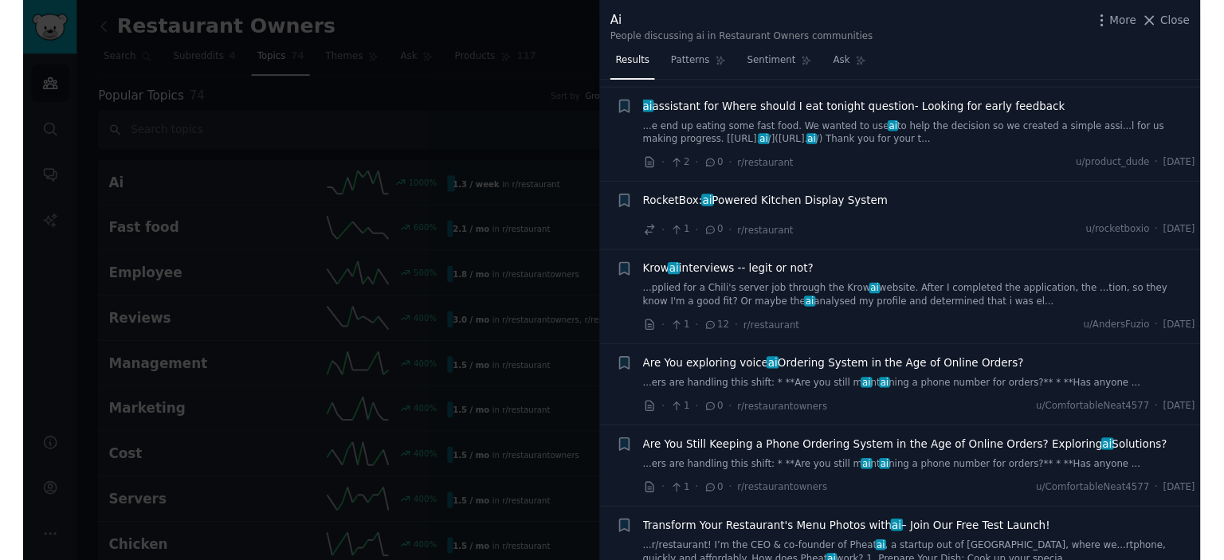
scroll to position [1144, 0]
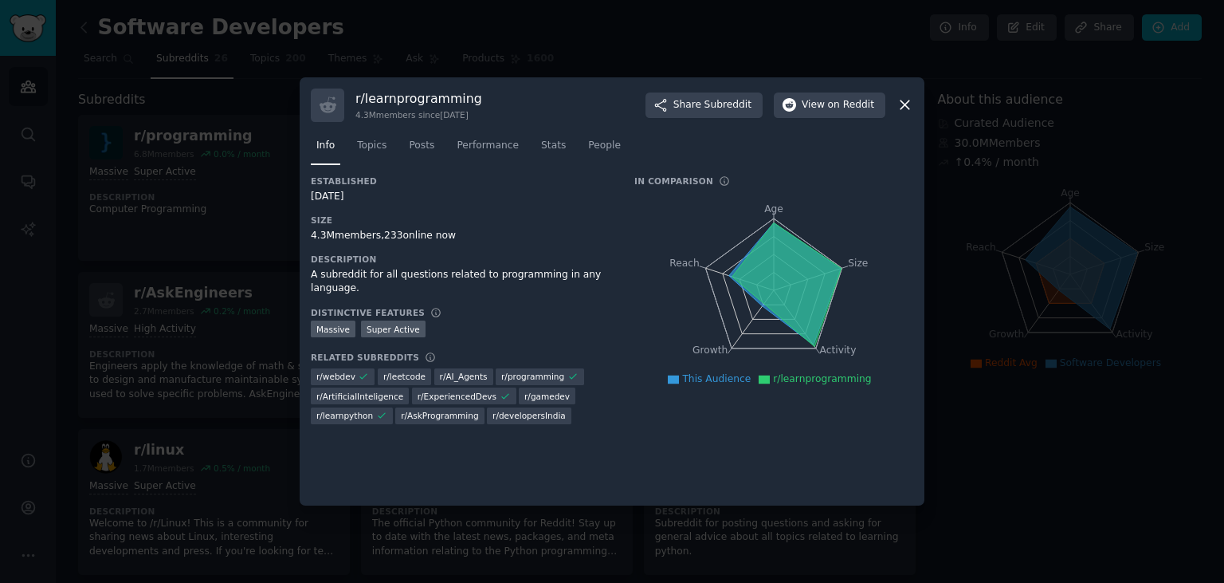
click at [902, 109] on icon at bounding box center [905, 105] width 9 height 9
click at [907, 113] on icon at bounding box center [905, 104] width 17 height 17
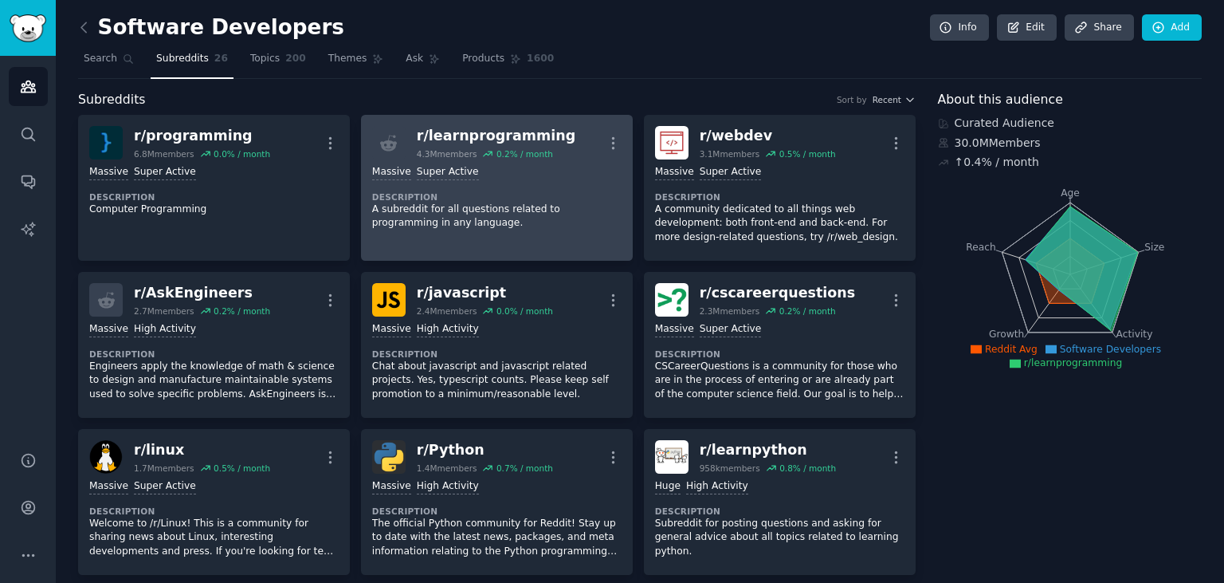
click at [493, 132] on div "r/ learnprogramming" at bounding box center [496, 136] width 159 height 20
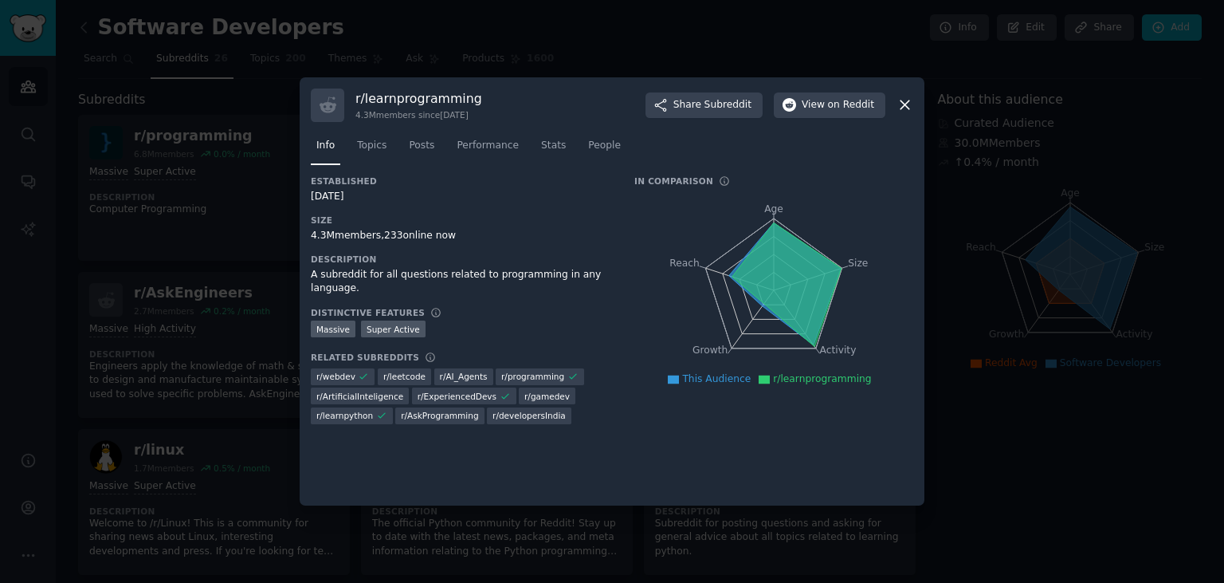
click at [901, 111] on icon at bounding box center [905, 104] width 17 height 17
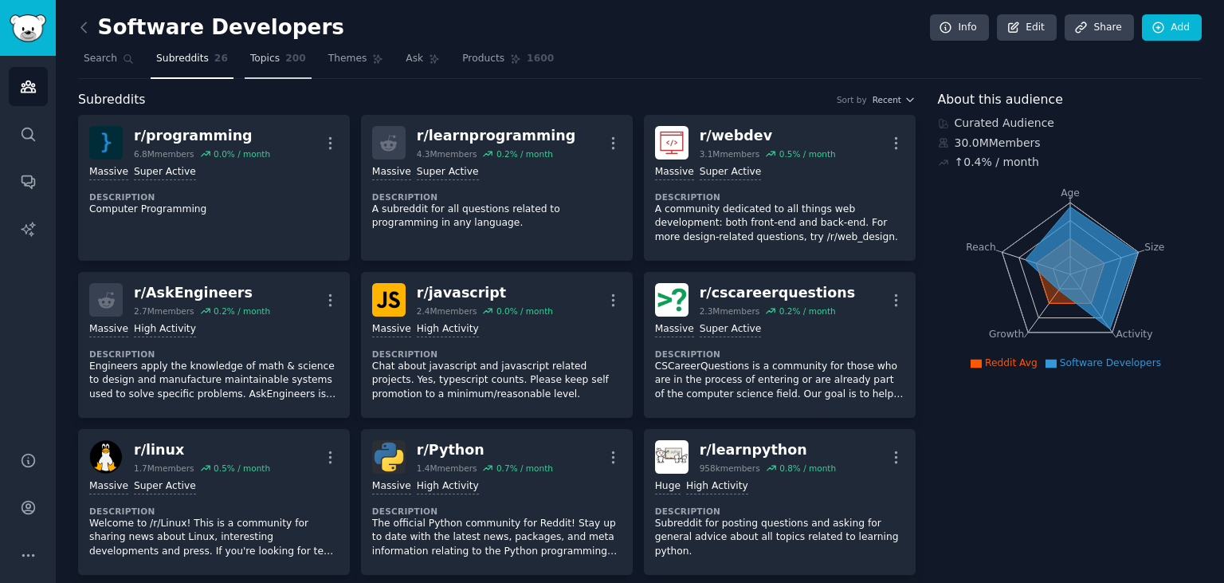
click at [252, 65] on link "Topics 200" at bounding box center [278, 62] width 67 height 33
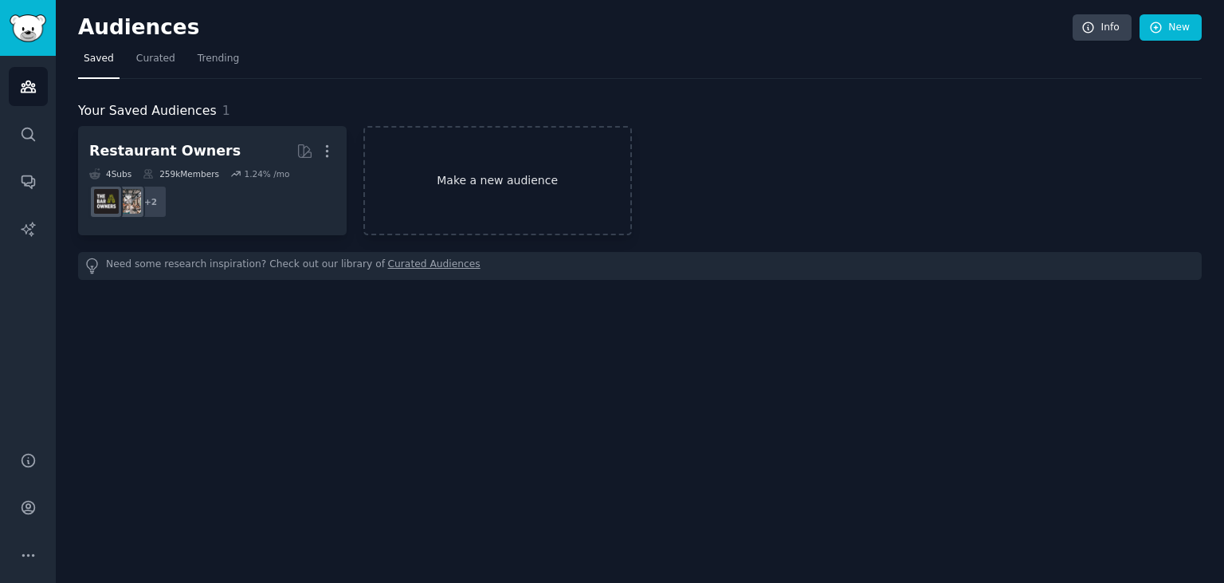
click at [488, 183] on link "Make a new audience" at bounding box center [497, 180] width 269 height 109
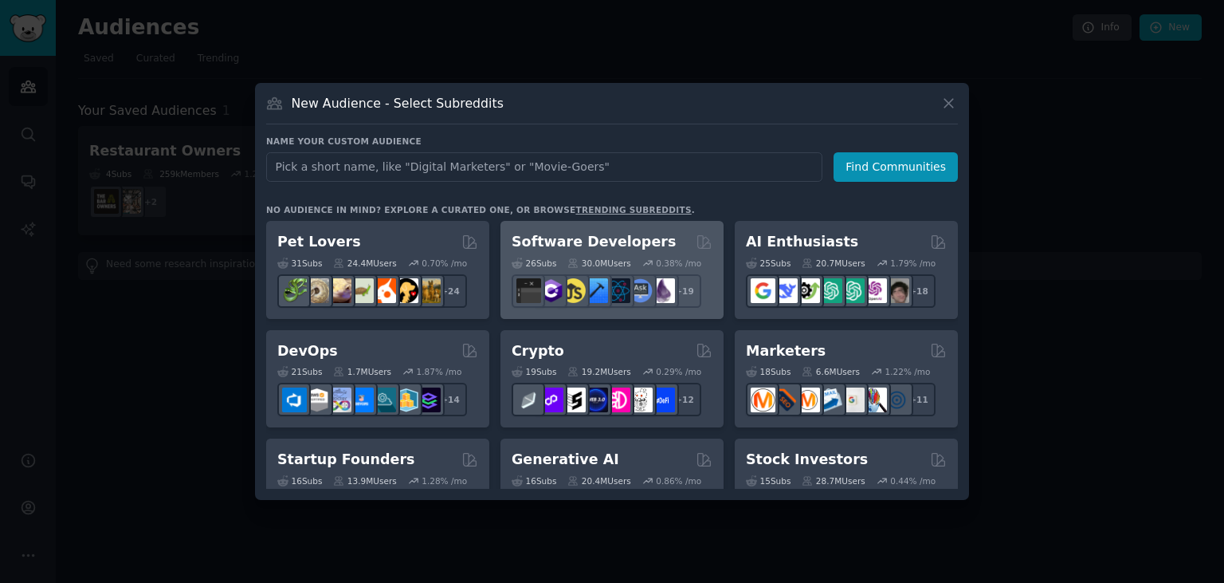
click at [631, 242] on h2 "Software Developers" at bounding box center [594, 242] width 164 height 20
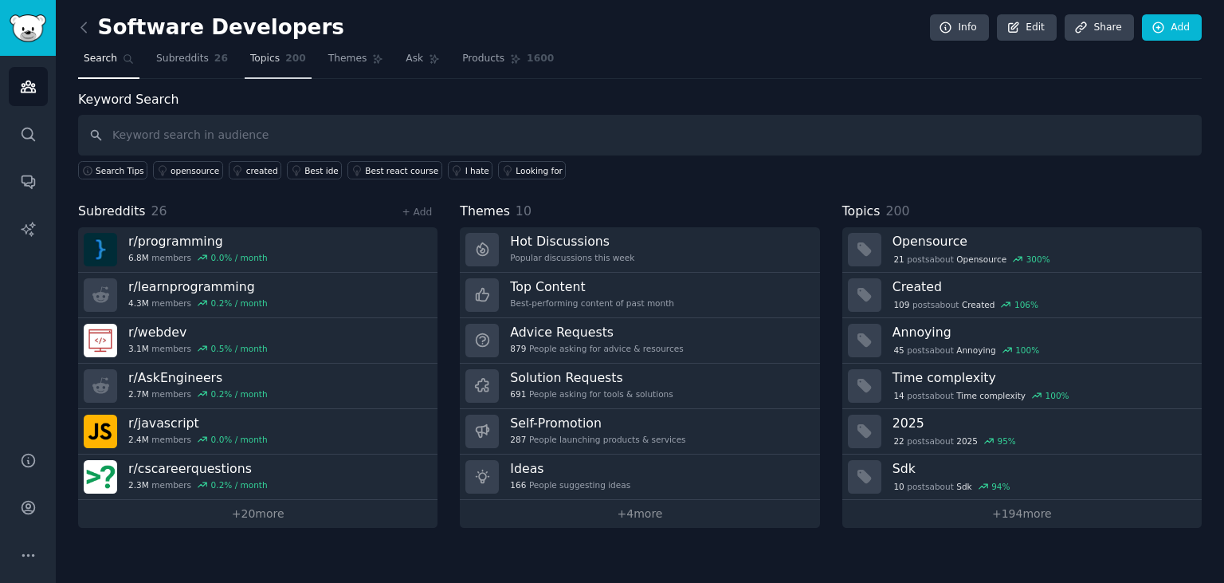
click at [257, 53] on span "Topics" at bounding box center [264, 59] width 29 height 14
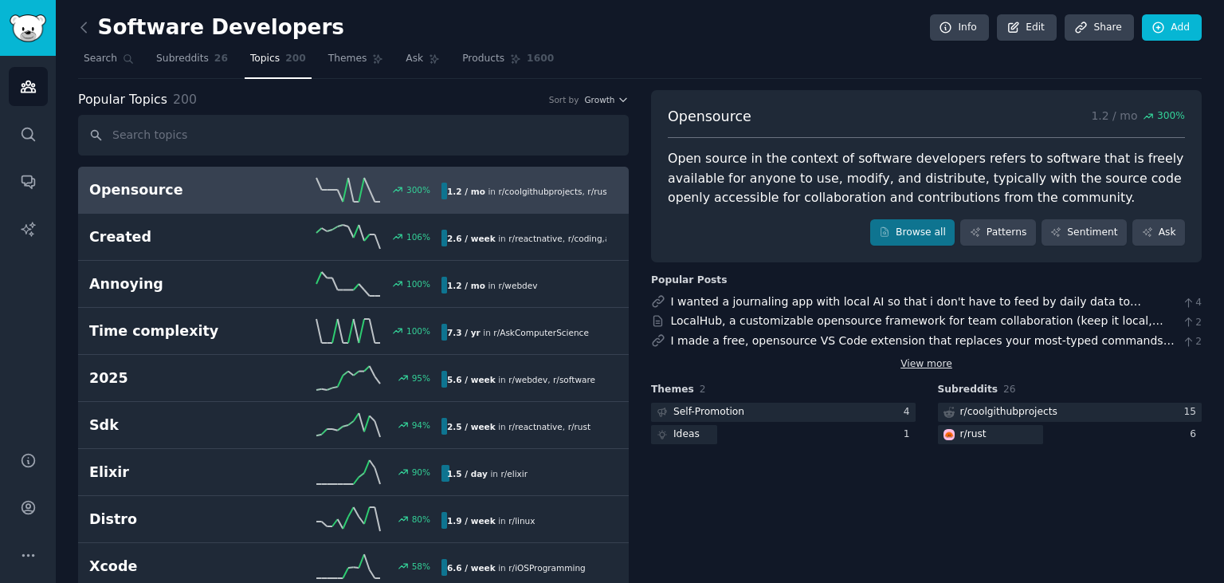
click at [930, 360] on link "View more" at bounding box center [927, 364] width 52 height 14
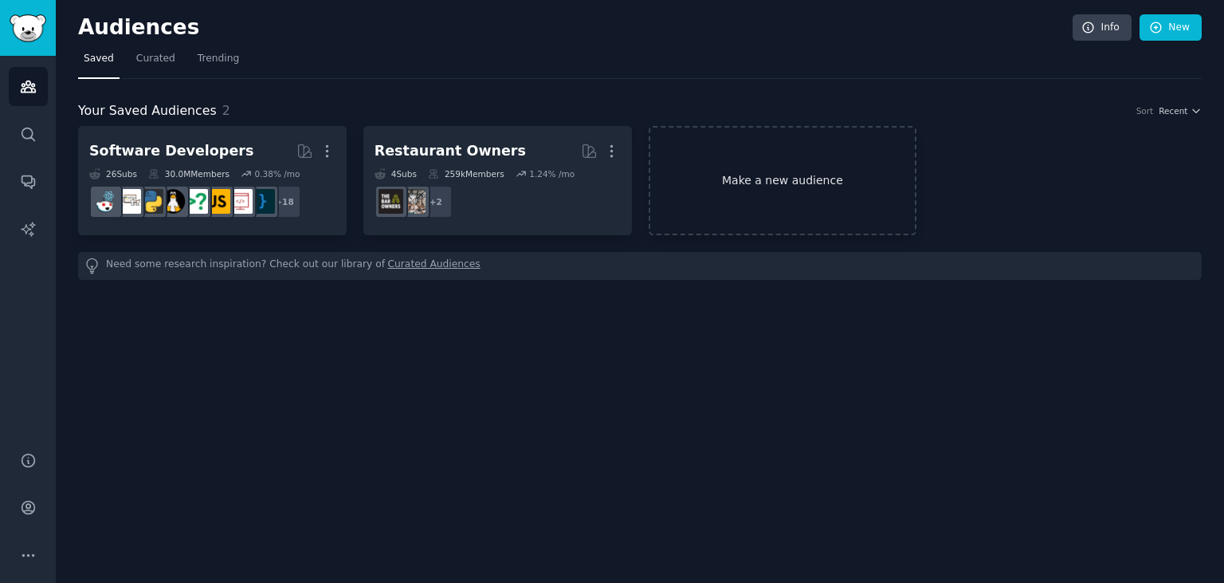
click at [763, 163] on link "Make a new audience" at bounding box center [783, 180] width 269 height 109
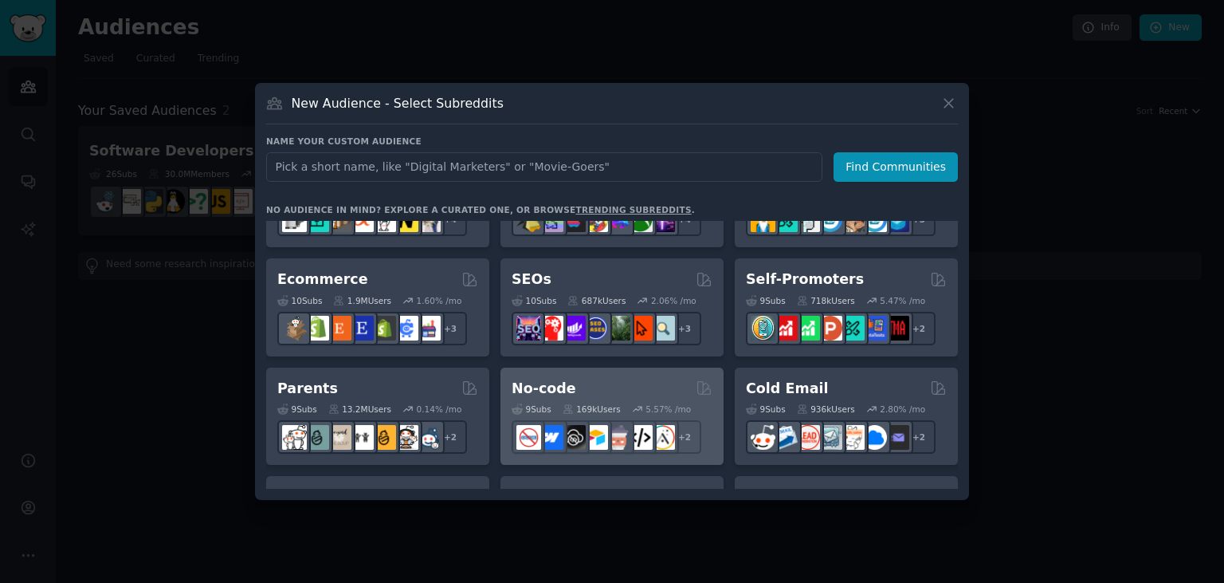
scroll to position [704, 0]
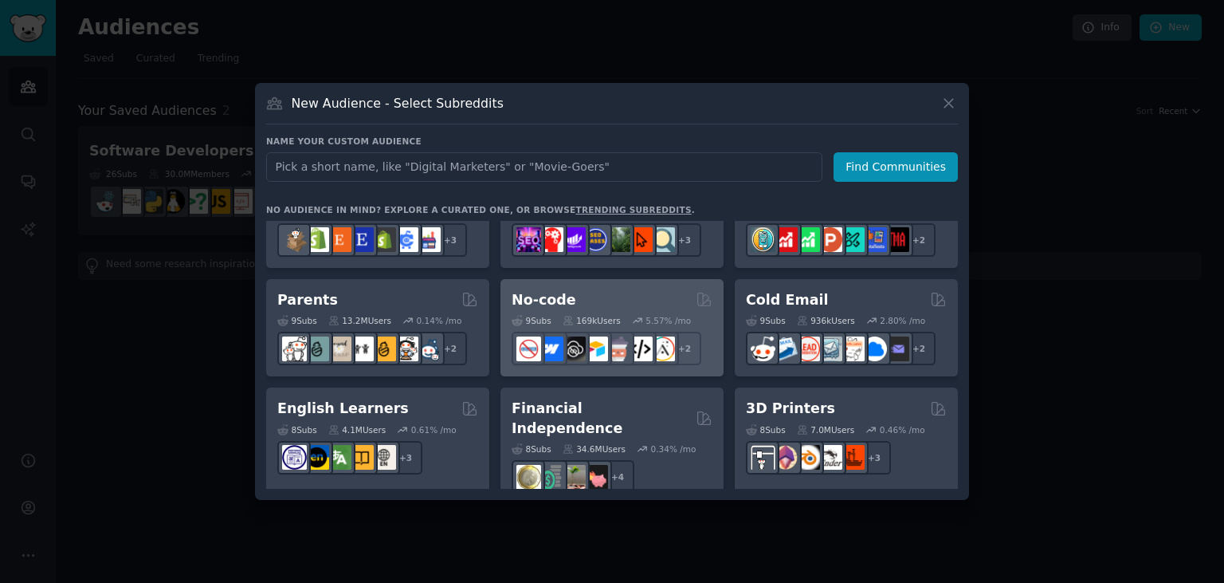
click at [634, 305] on div "No-code Curated by GummySearch" at bounding box center [612, 300] width 201 height 20
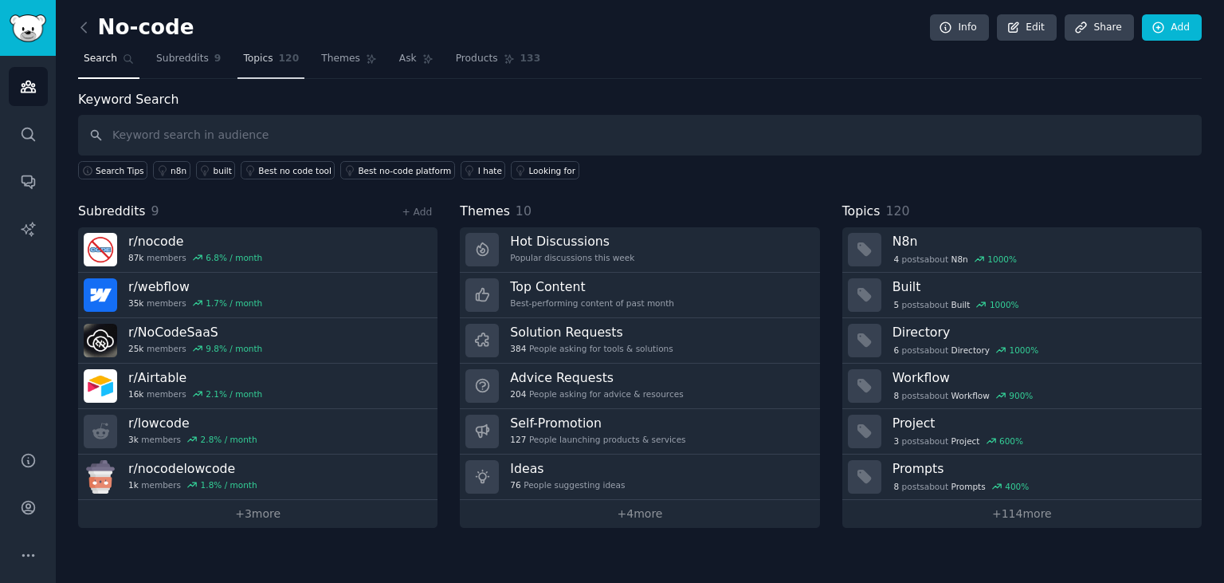
click at [253, 66] on link "Topics 120" at bounding box center [271, 62] width 67 height 33
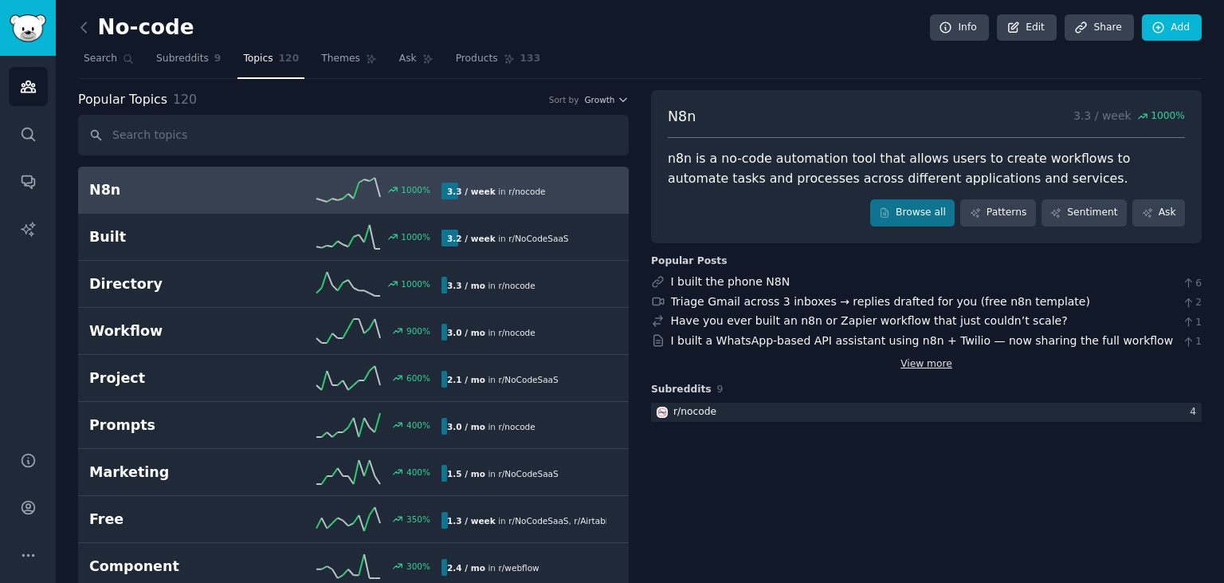
click at [935, 359] on link "View more" at bounding box center [927, 364] width 52 height 14
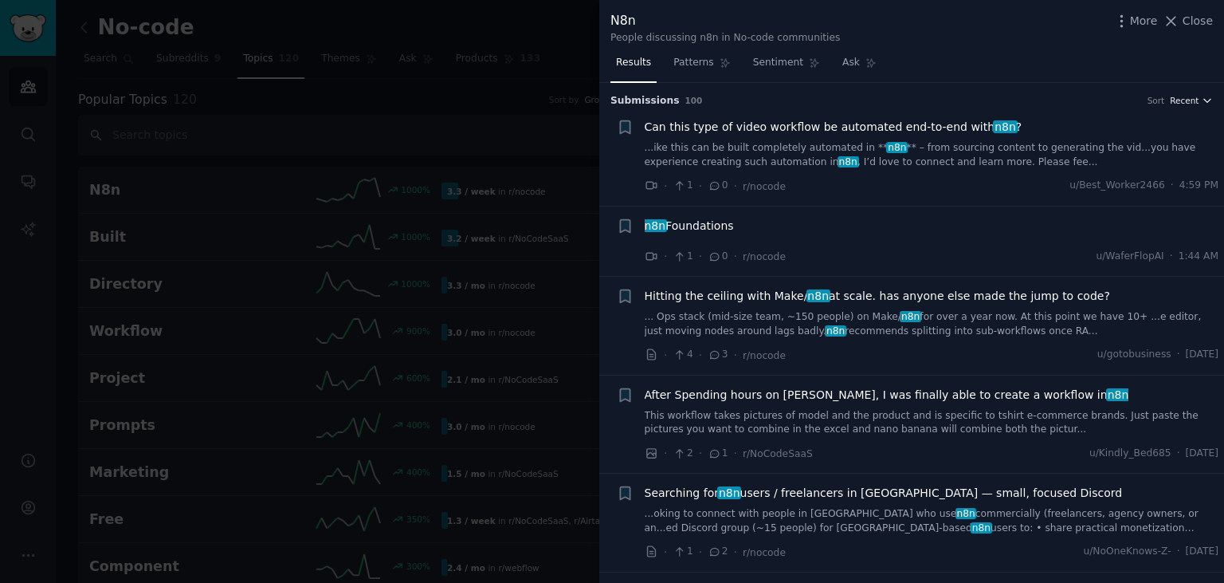
click at [1210, 104] on icon "button" at bounding box center [1207, 100] width 11 height 11
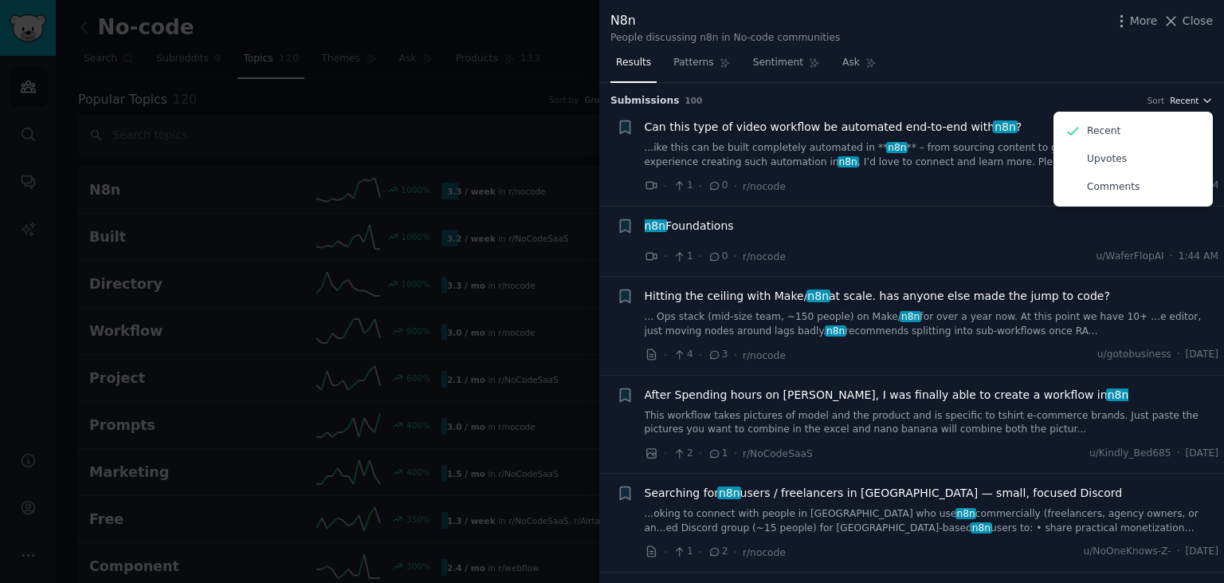
click at [1210, 104] on icon "button" at bounding box center [1207, 100] width 11 height 11
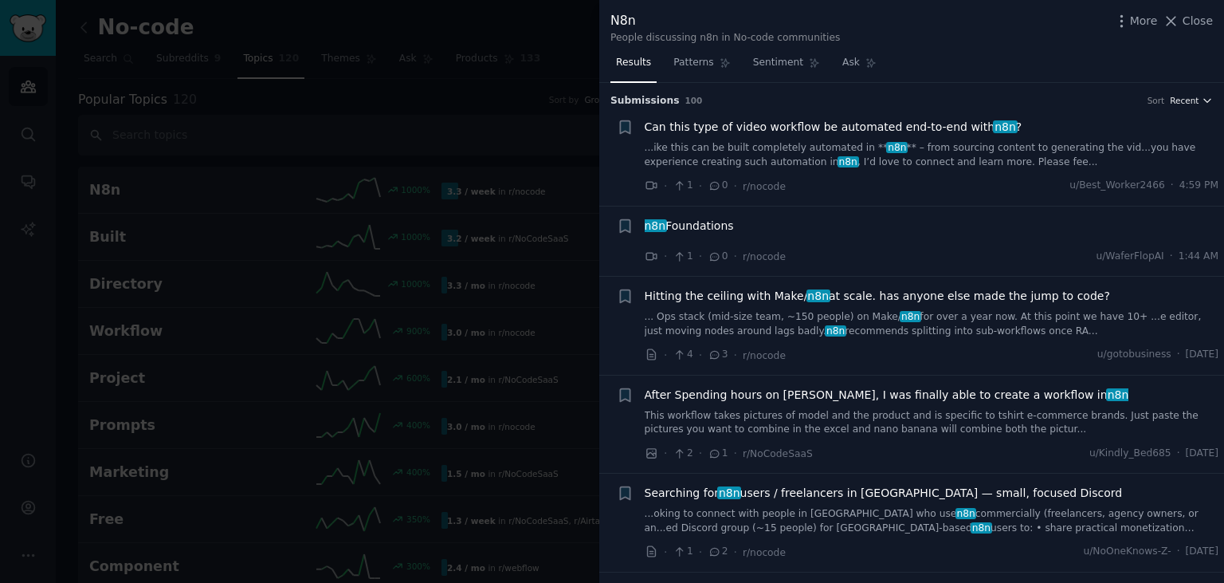
click at [1184, 104] on span "Recent" at bounding box center [1184, 100] width 29 height 11
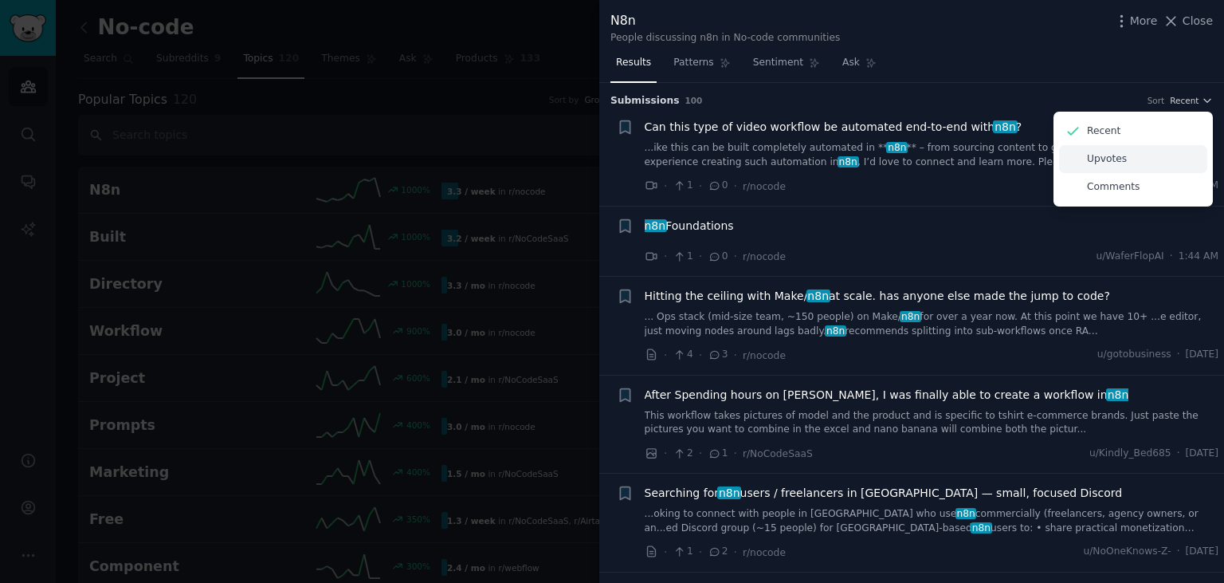
click at [1140, 164] on div "Upvotes" at bounding box center [1133, 159] width 148 height 28
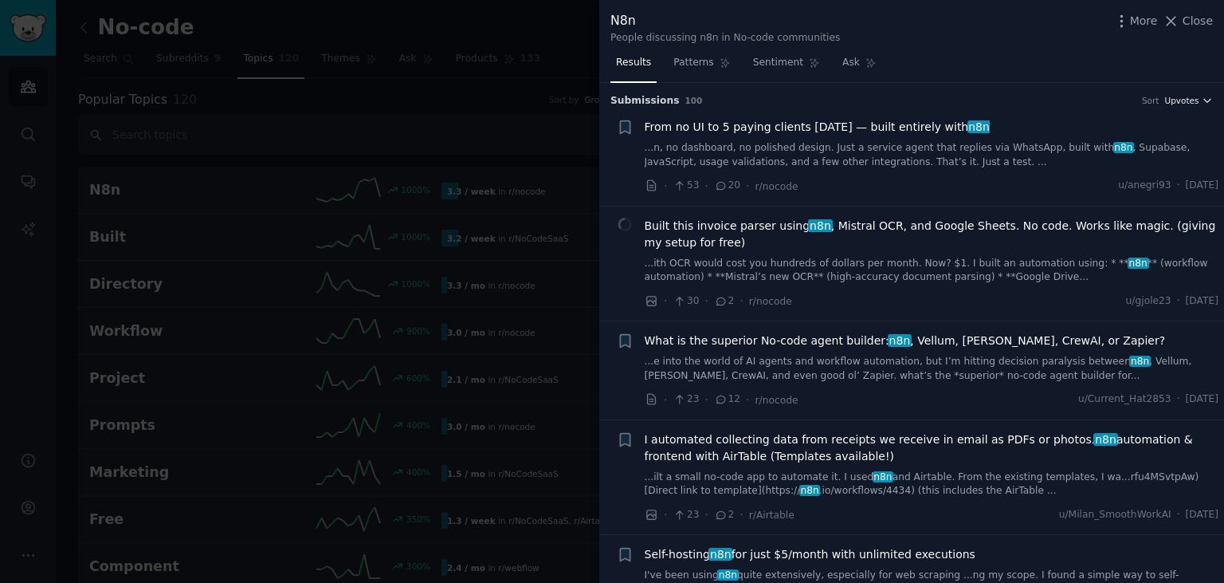
click at [1204, 96] on icon "button" at bounding box center [1207, 100] width 11 height 11
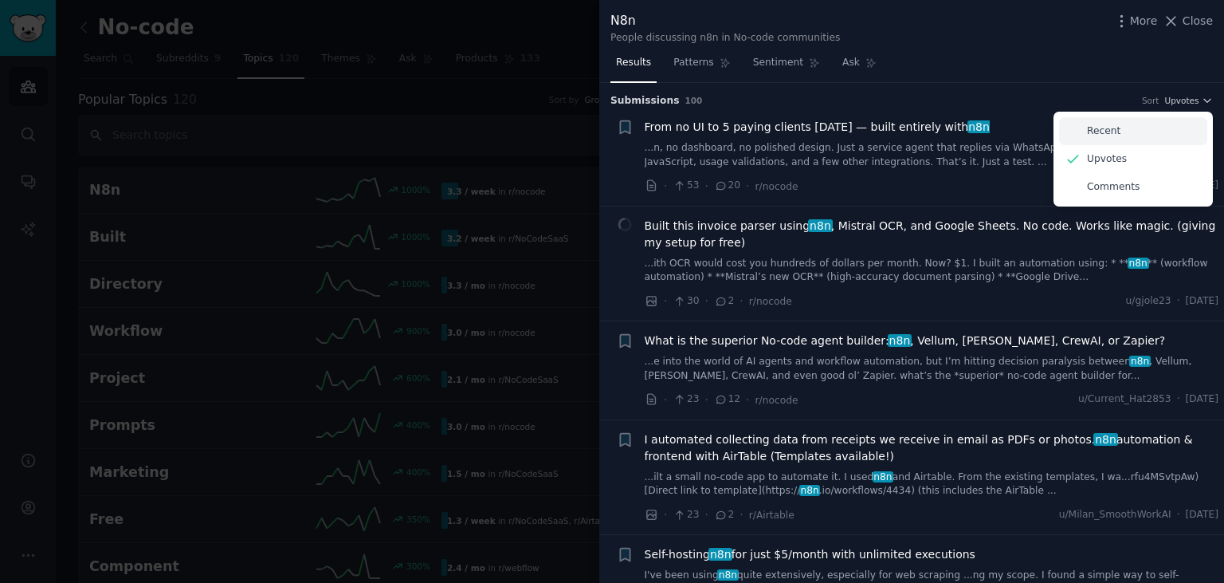
click at [1113, 133] on p "Recent" at bounding box center [1103, 131] width 33 height 14
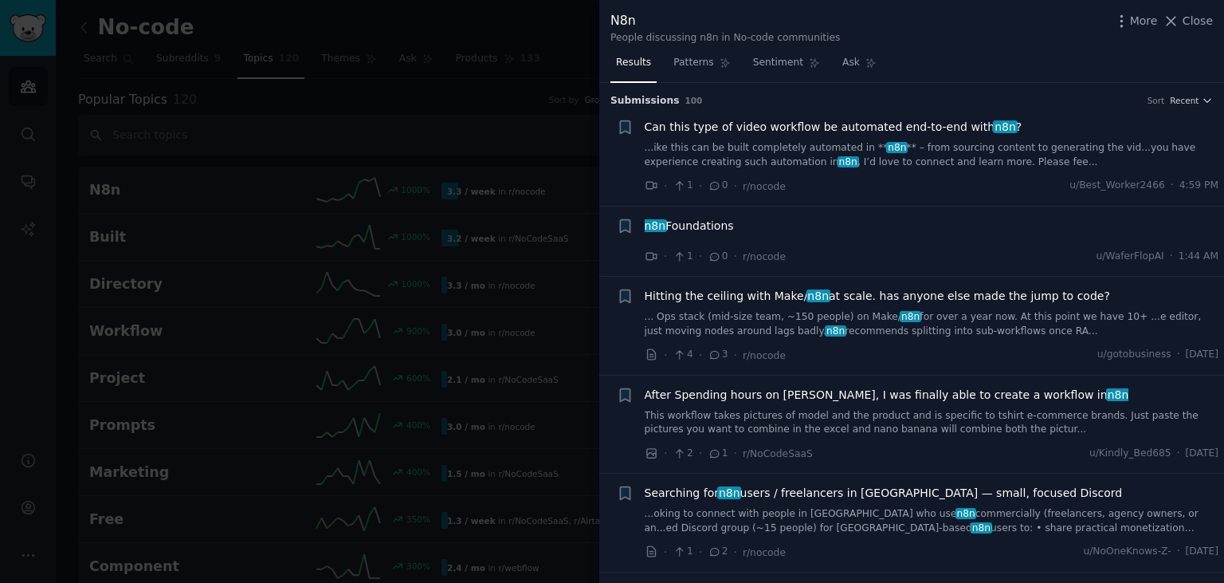
click at [559, 49] on div at bounding box center [612, 291] width 1224 height 583
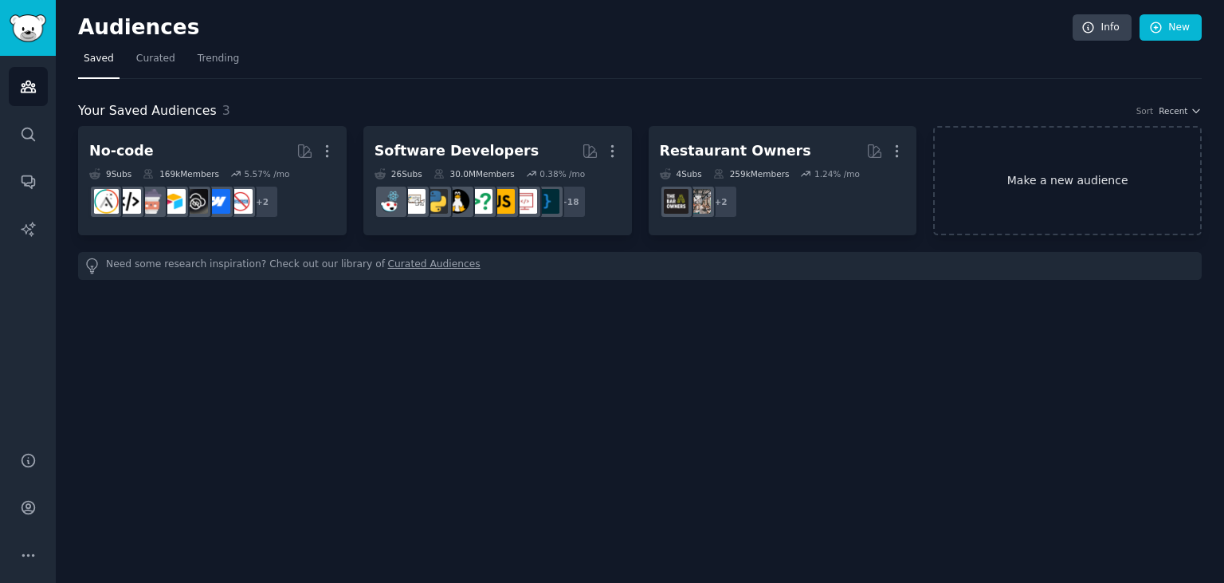
click at [1073, 164] on link "Make a new audience" at bounding box center [1067, 180] width 269 height 109
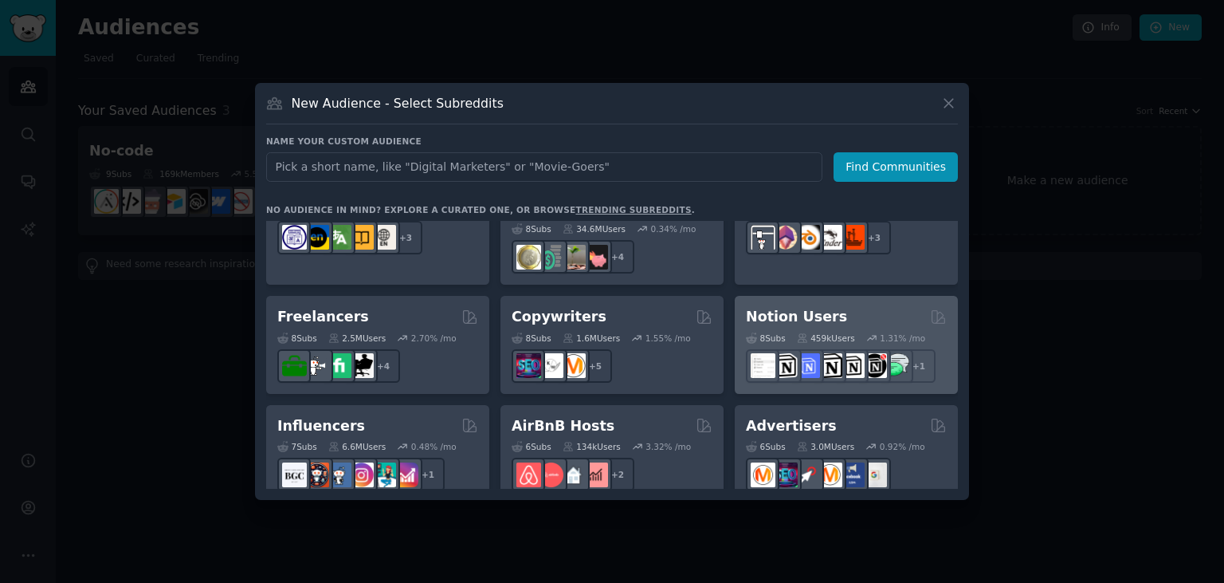
scroll to position [968, 0]
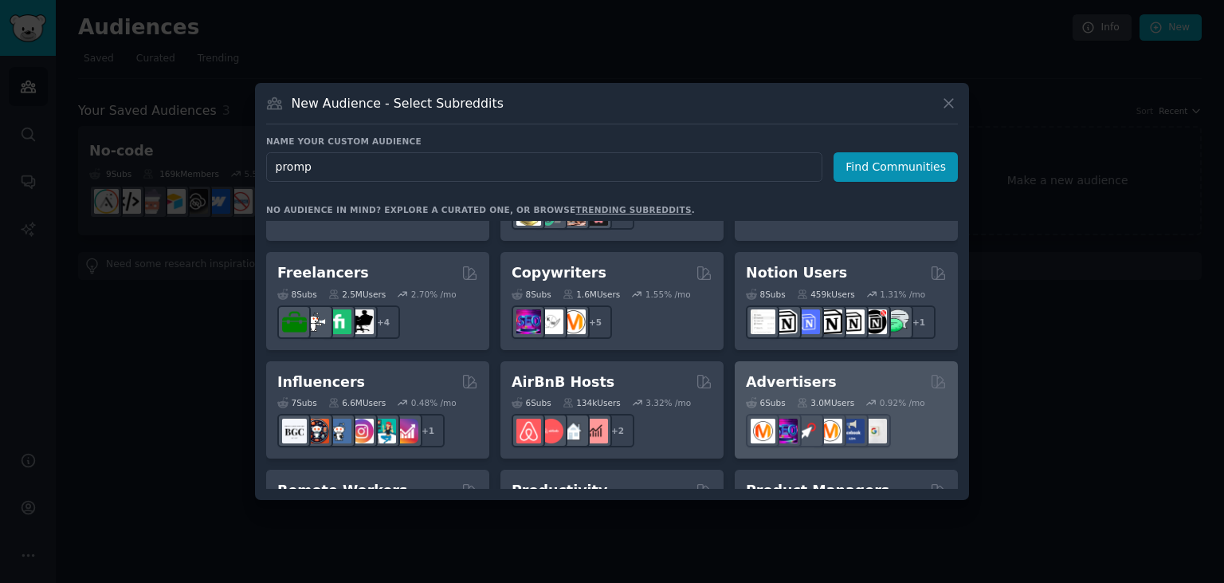
type input "prompt"
click button "Find Communities" at bounding box center [896, 166] width 124 height 29
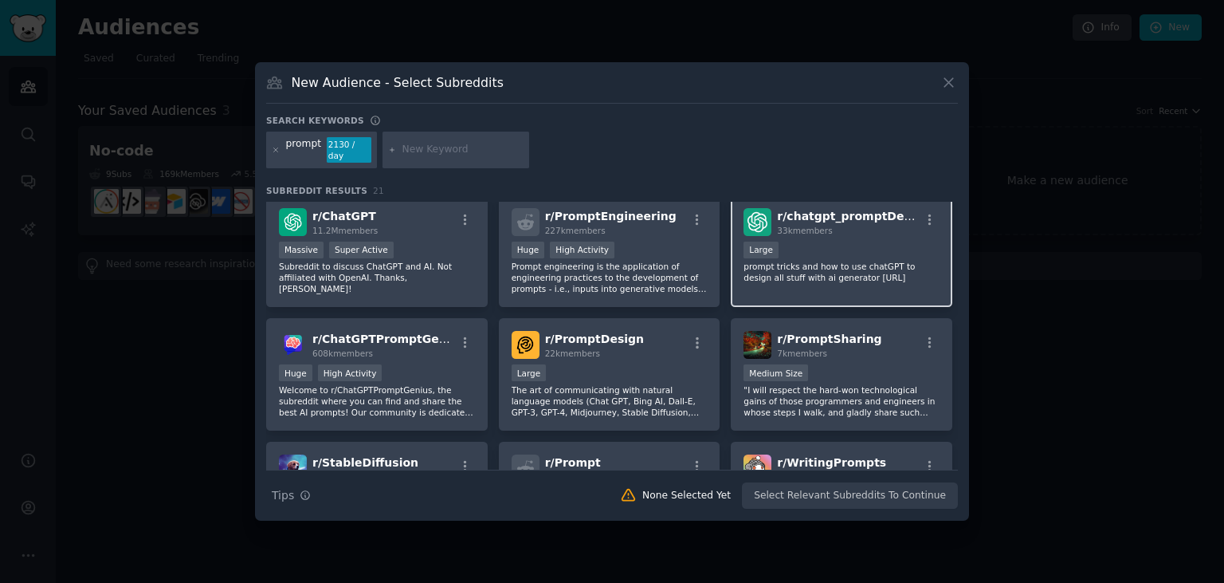
scroll to position [12, 0]
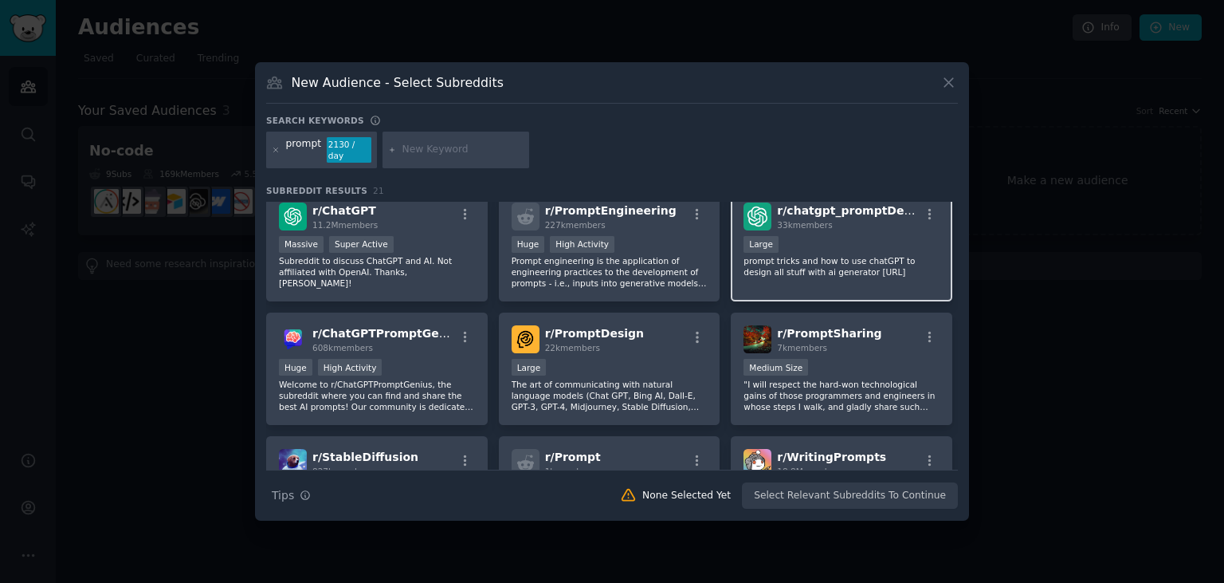
click at [794, 236] on div "10,000 - 100,000 members Large" at bounding box center [842, 246] width 196 height 20
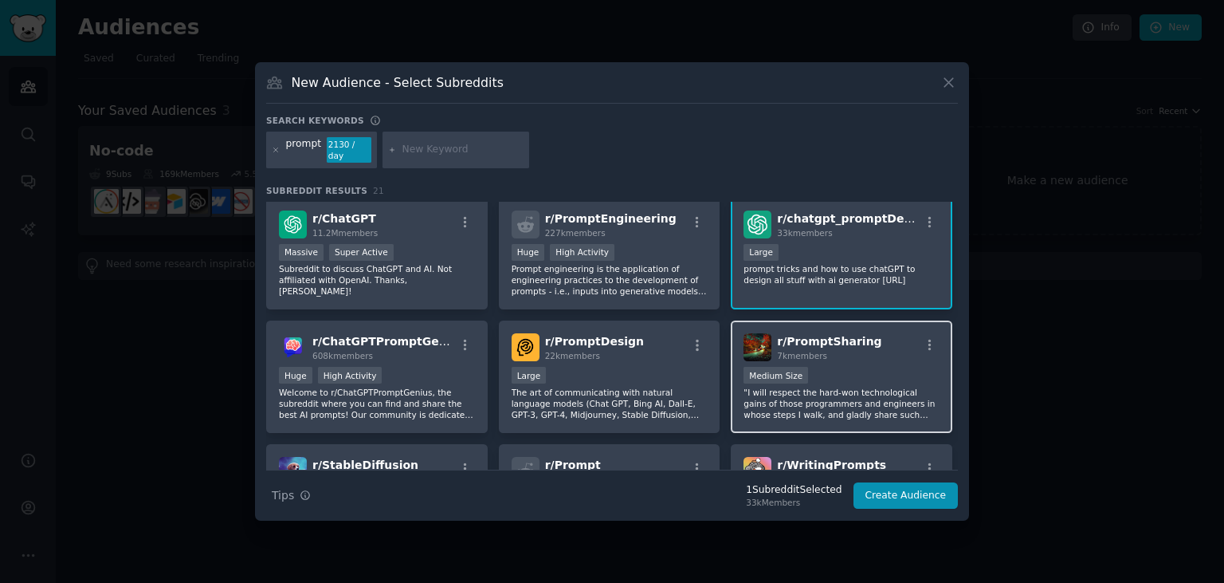
scroll to position [0, 0]
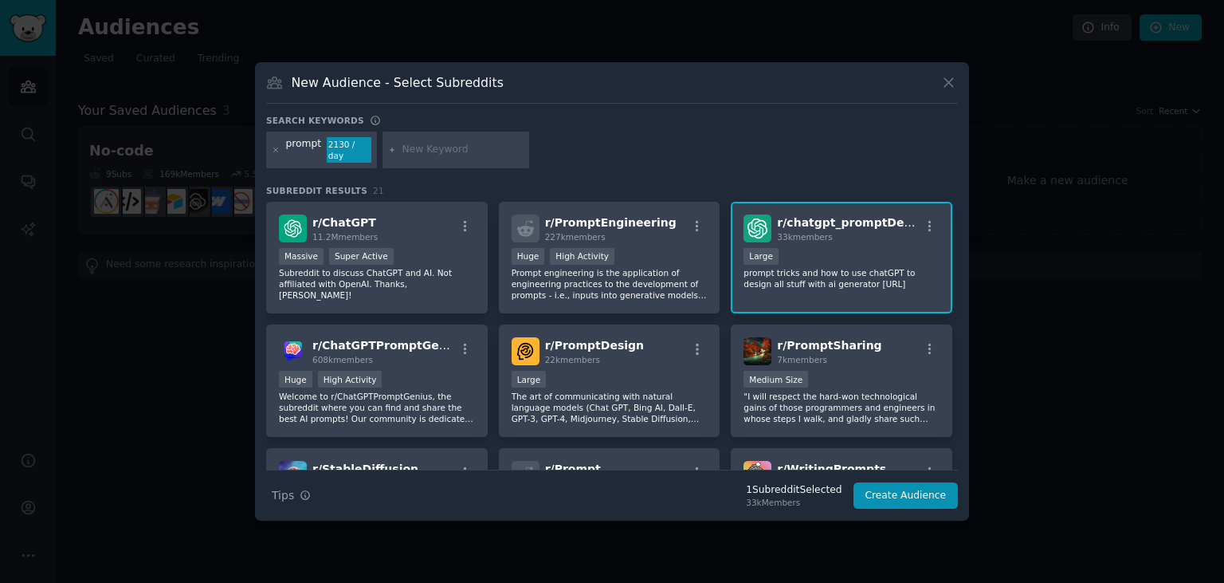
click at [949, 76] on div "New Audience - Select Subreddits Search keywords prompt 2130 / day Subreddit Re…" at bounding box center [612, 291] width 714 height 458
click at [949, 91] on icon at bounding box center [949, 82] width 17 height 17
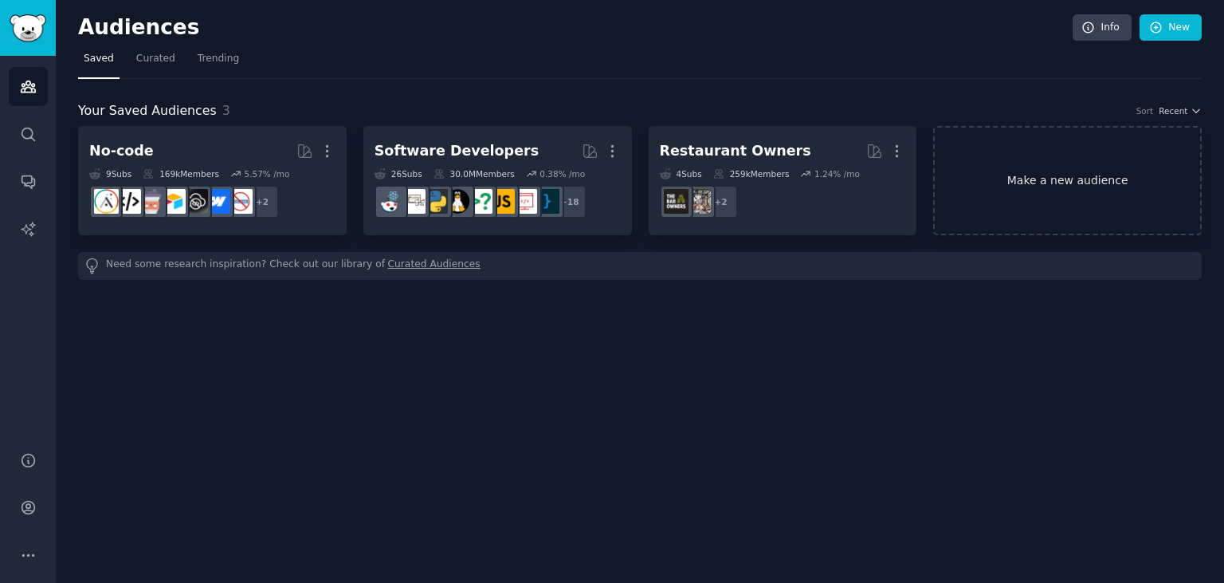
click at [1032, 185] on link "Make a new audience" at bounding box center [1067, 180] width 269 height 109
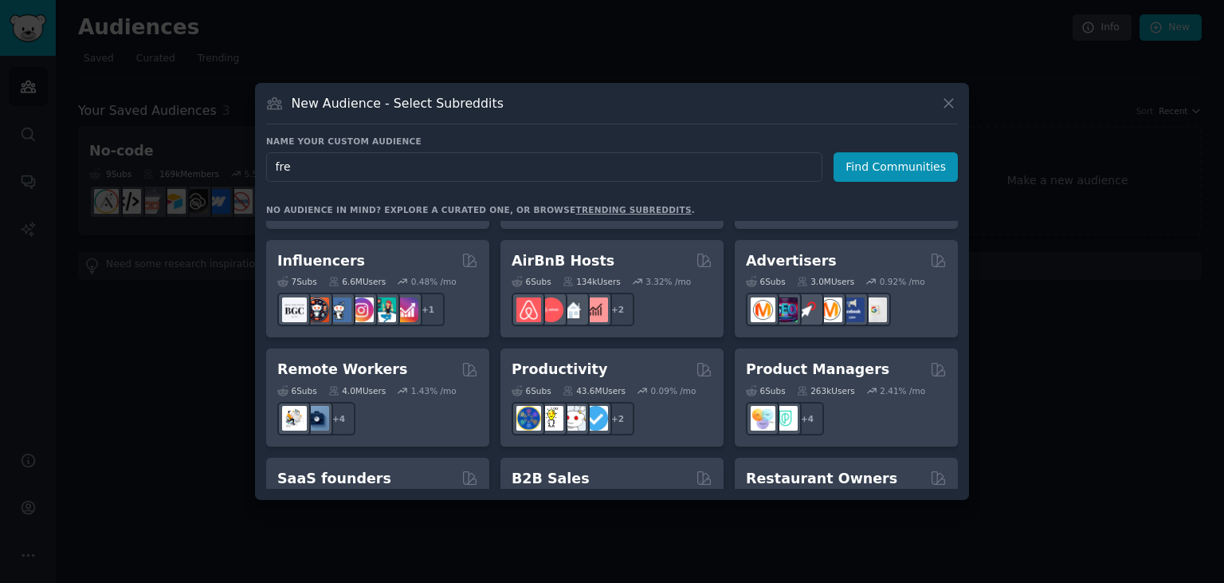
scroll to position [968, 0]
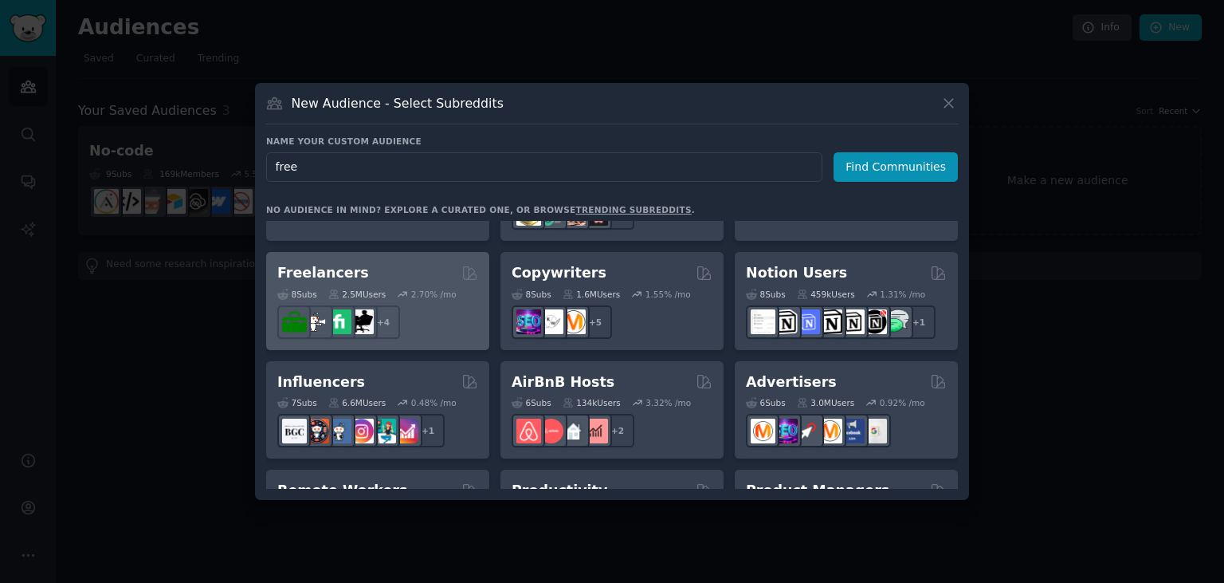
type input "free"
click at [399, 263] on div "Freelancers" at bounding box center [377, 273] width 201 height 20
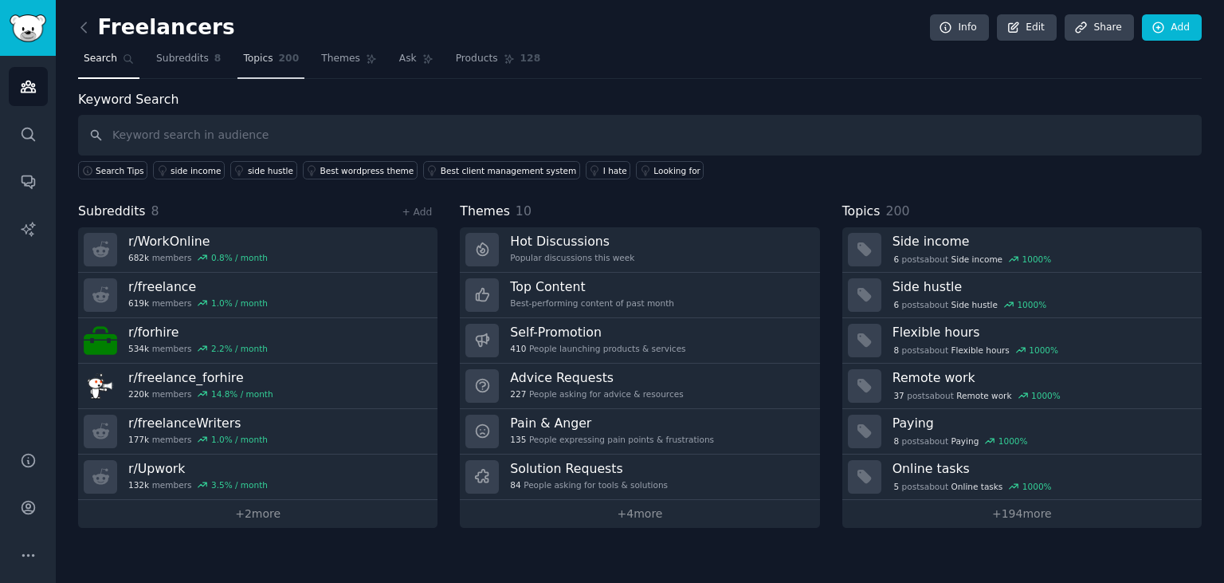
click at [256, 66] on link "Topics 200" at bounding box center [271, 62] width 67 height 33
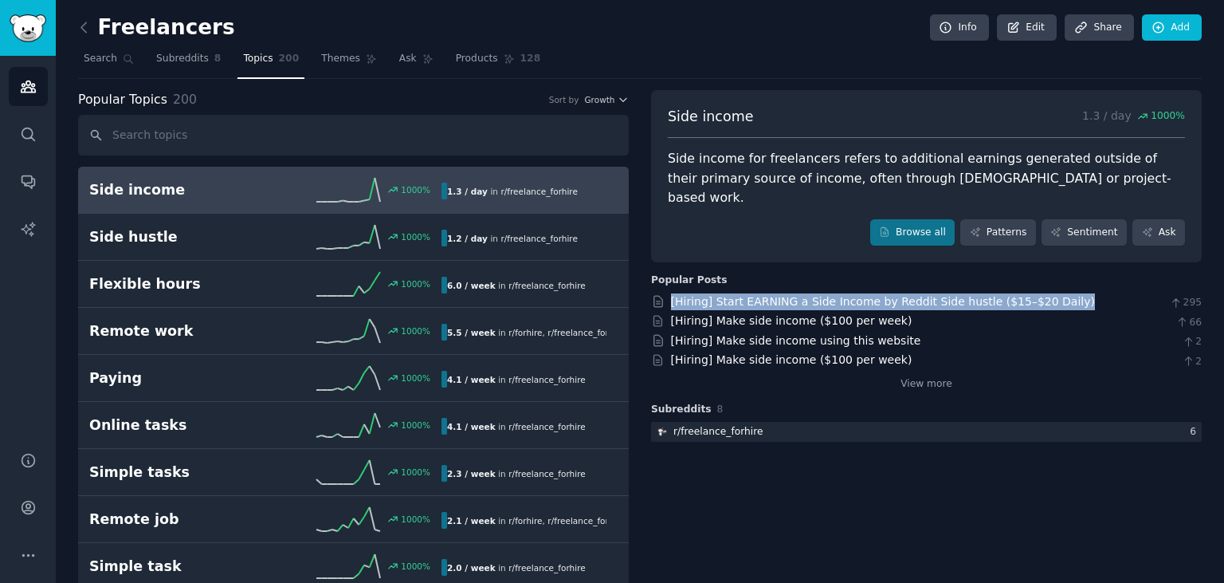
drag, startPoint x: 1053, startPoint y: 279, endPoint x: 670, endPoint y: 287, distance: 382.7
click at [670, 293] on div "[Hiring] Start EARNING a Side Income by Reddit Side hustle ($15–$20 Daily) 295" at bounding box center [926, 301] width 551 height 17
copy div "[Hiring] Start EARNING a Side Income by Reddit Side hustle ($15–$20 Daily)"
click at [941, 377] on link "View more" at bounding box center [927, 384] width 52 height 14
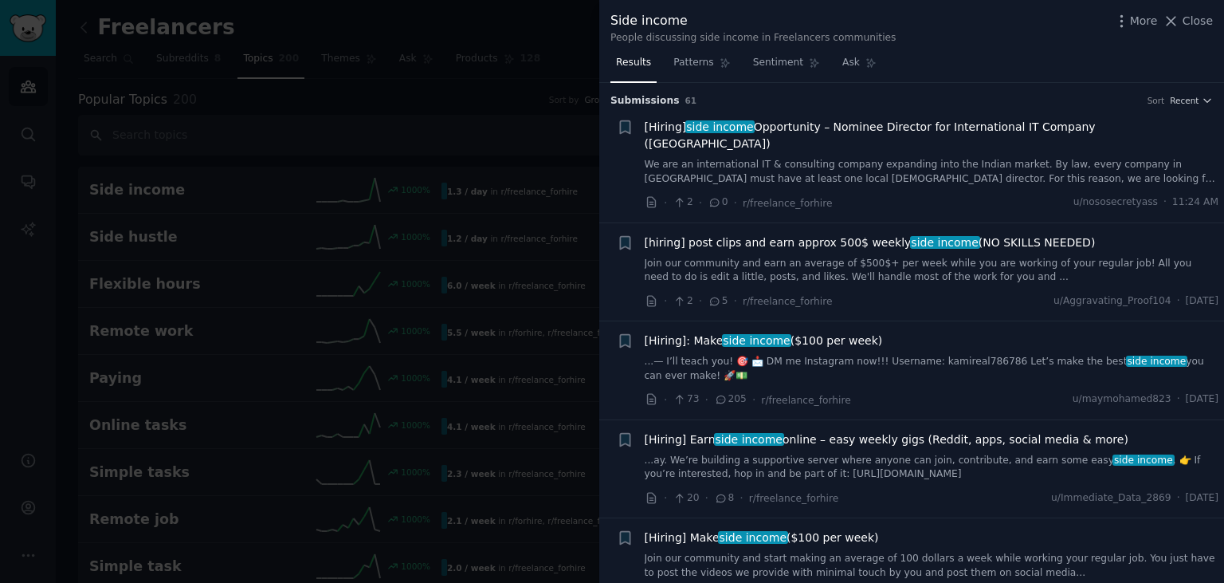
click at [558, 18] on div at bounding box center [612, 291] width 1224 height 583
